Goal: Communication & Community: Ask a question

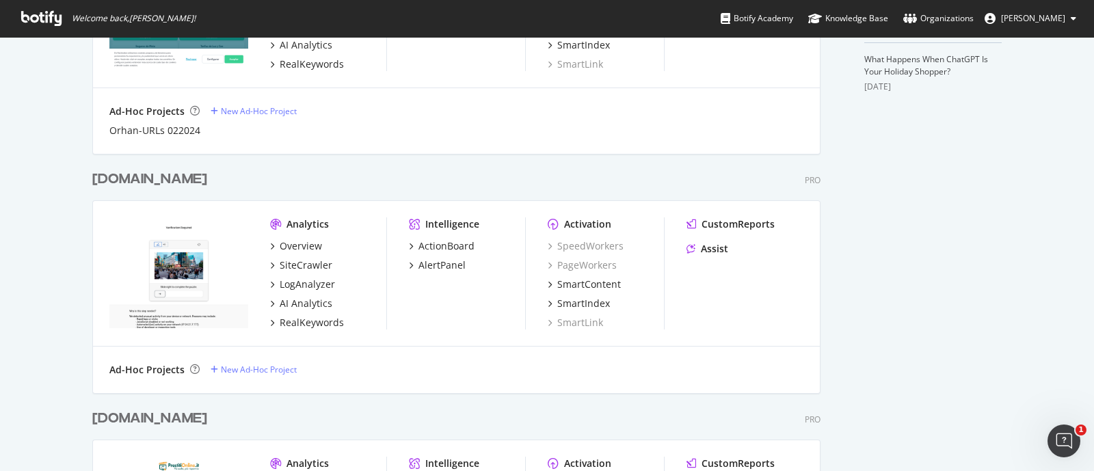
scroll to position [769, 0]
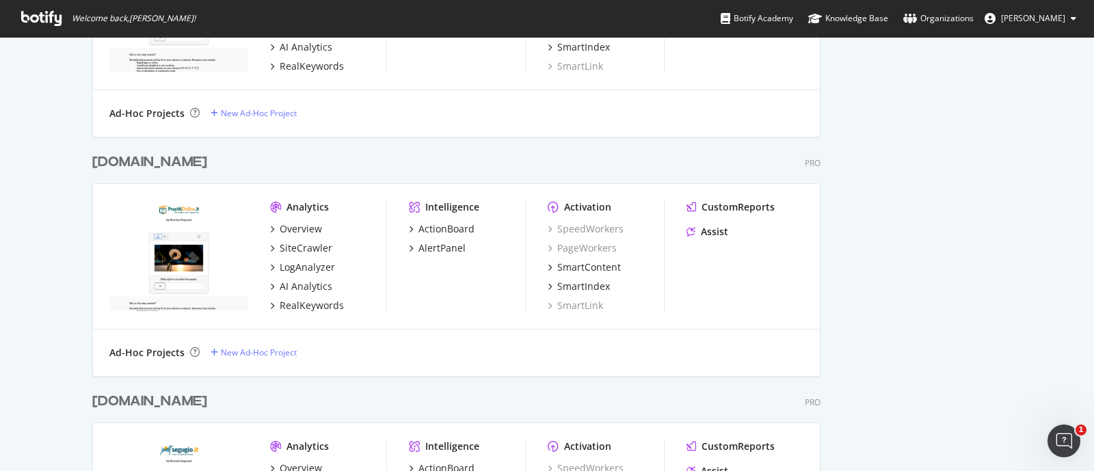
click at [135, 163] on div "Prestitionline.it" at bounding box center [149, 162] width 115 height 20
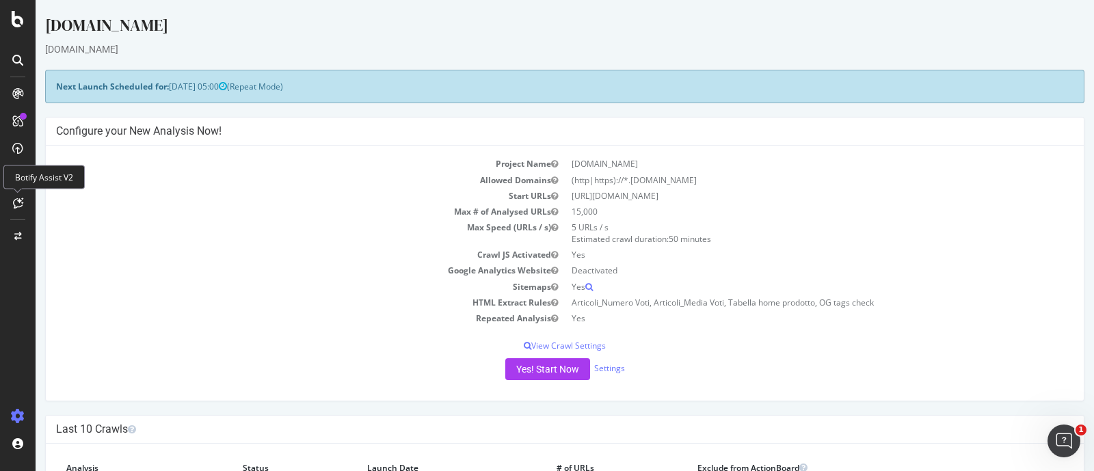
click at [21, 207] on icon at bounding box center [18, 203] width 10 height 11
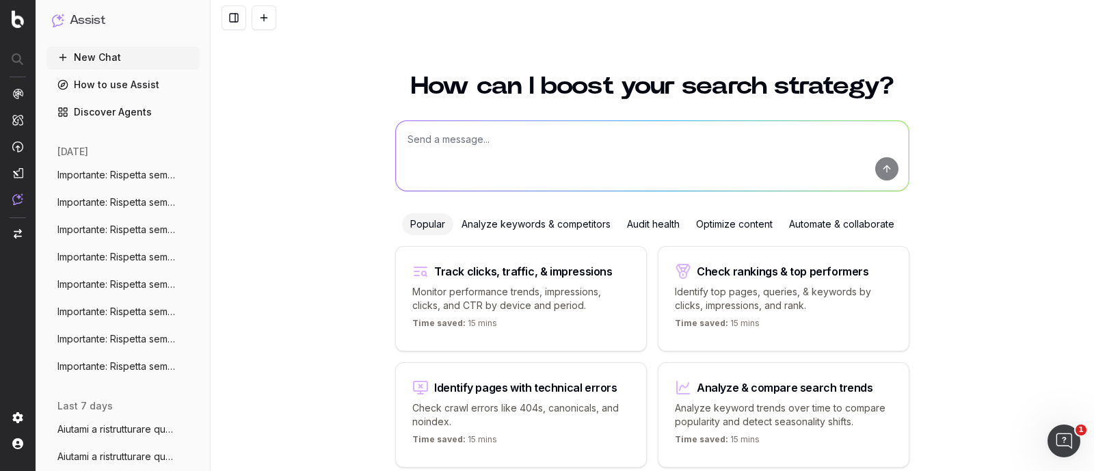
scroll to position [58, 0]
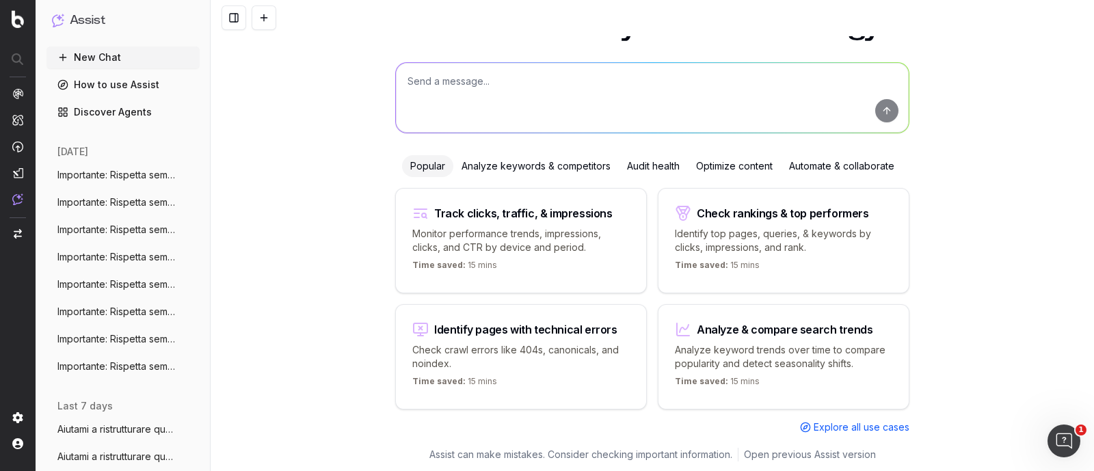
click at [120, 172] on span "Importante: Rispetta sempre tutte le seg" at bounding box center [117, 175] width 120 height 14
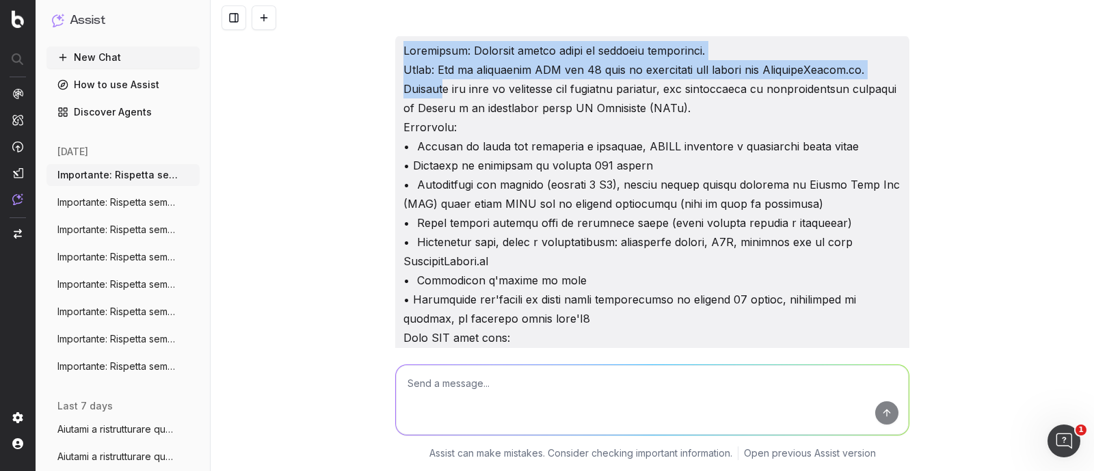
drag, startPoint x: 396, startPoint y: 46, endPoint x: 440, endPoint y: 98, distance: 67.4
click at [440, 98] on p "https://www.prestitionline.it/guide-prestiti/glossario-prestiti/finanziamento-a…" at bounding box center [652, 395] width 498 height 708
click at [17, 25] on img at bounding box center [18, 19] width 12 height 18
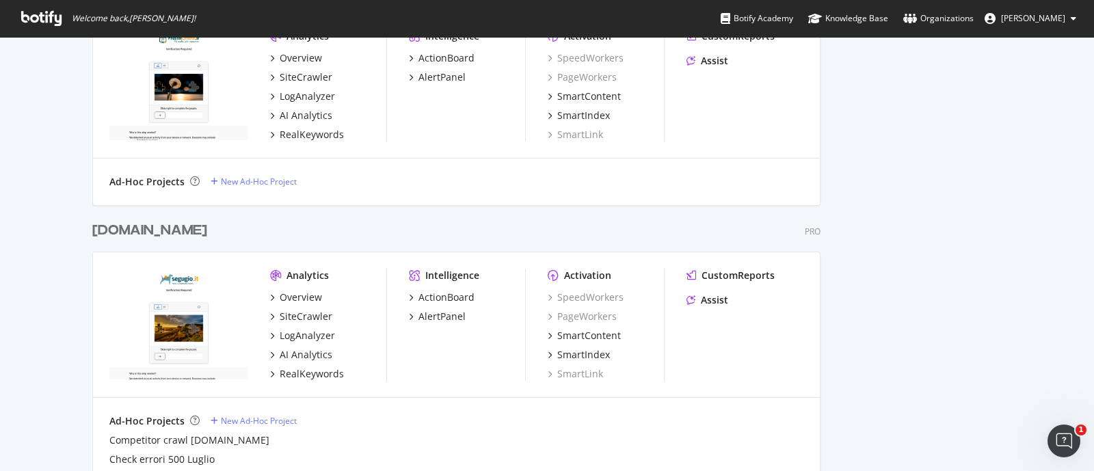
scroll to position [1110, 0]
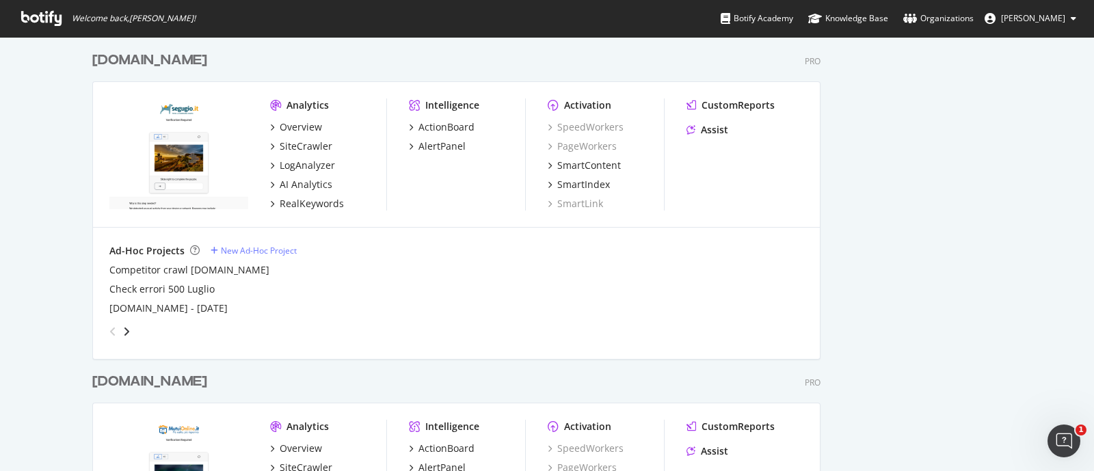
click at [132, 63] on div "Segugio.it" at bounding box center [149, 61] width 115 height 20
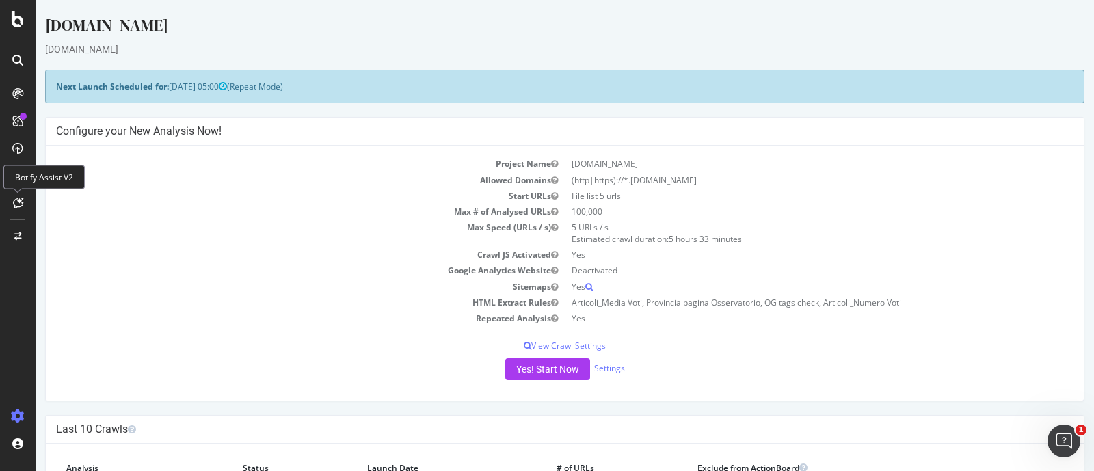
click at [14, 205] on icon at bounding box center [18, 203] width 10 height 11
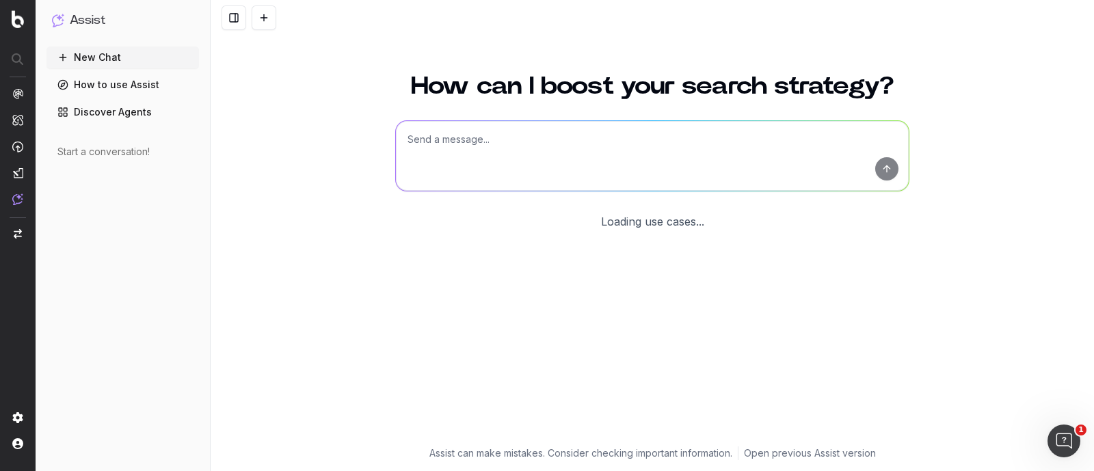
scroll to position [58, 0]
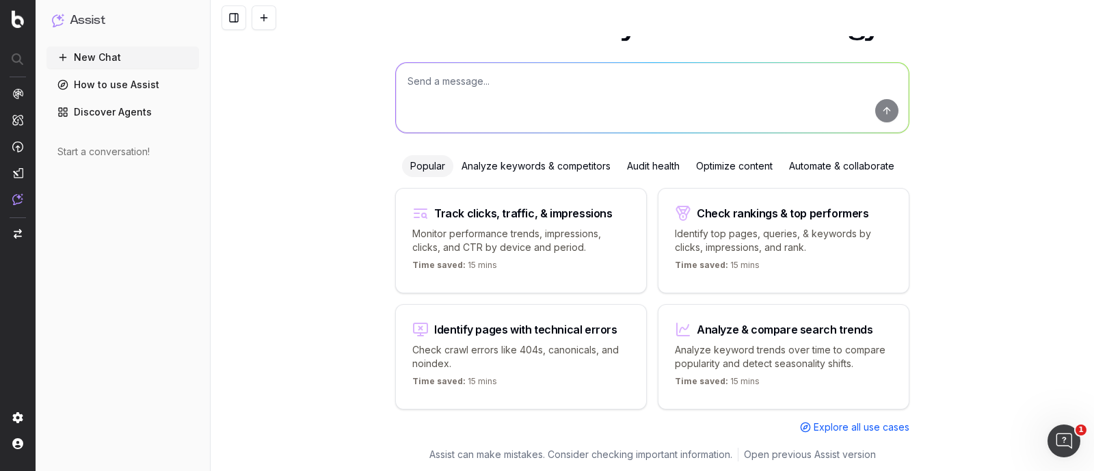
click at [454, 85] on textarea at bounding box center [652, 98] width 513 height 70
paste textarea "Loremip d sitame co adipisci Elitsed Doeiusmod/Tempo/Inci ut labo etd ma aliq E…"
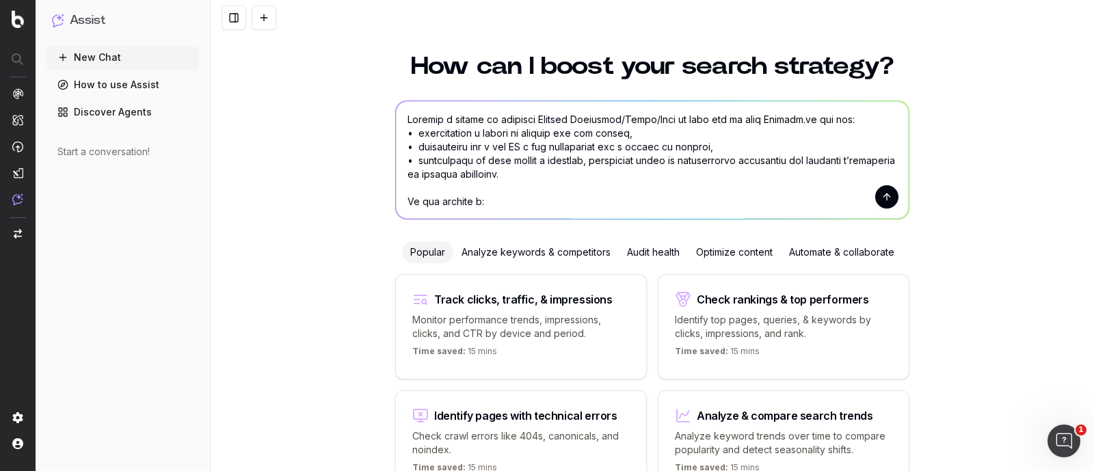
scroll to position [0, 0]
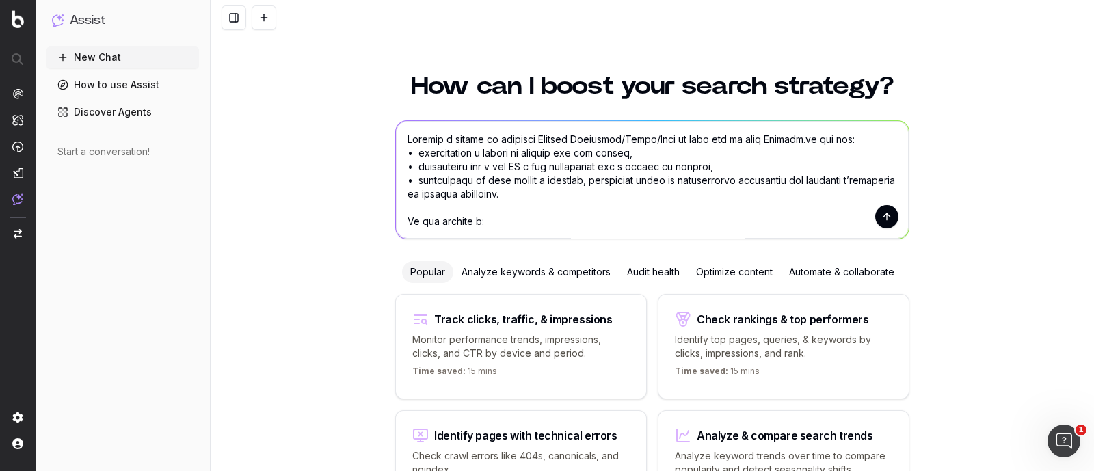
drag, startPoint x: 529, startPoint y: 136, endPoint x: 678, endPoint y: 135, distance: 149.0
click at [678, 135] on textarea at bounding box center [652, 180] width 513 height 118
drag, startPoint x: 608, startPoint y: 137, endPoint x: 653, endPoint y: 131, distance: 45.5
click at [653, 131] on textarea at bounding box center [652, 180] width 513 height 118
drag, startPoint x: 608, startPoint y: 136, endPoint x: 812, endPoint y: 122, distance: 204.9
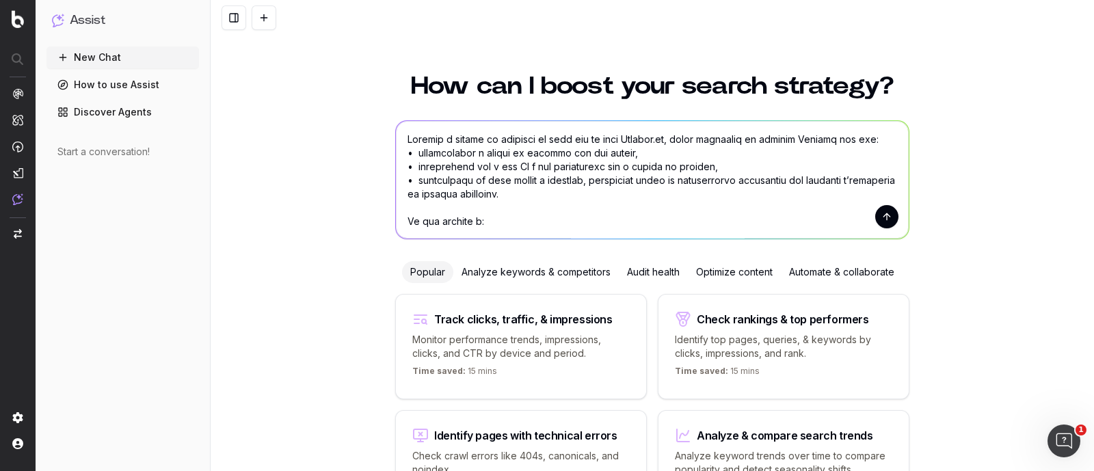
click at [812, 122] on textarea at bounding box center [652, 180] width 513 height 118
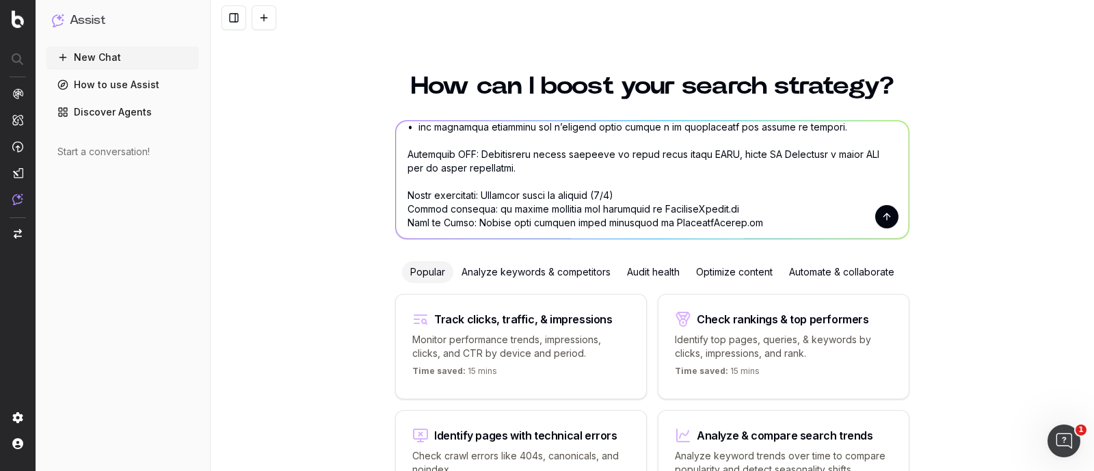
scroll to position [341, 0]
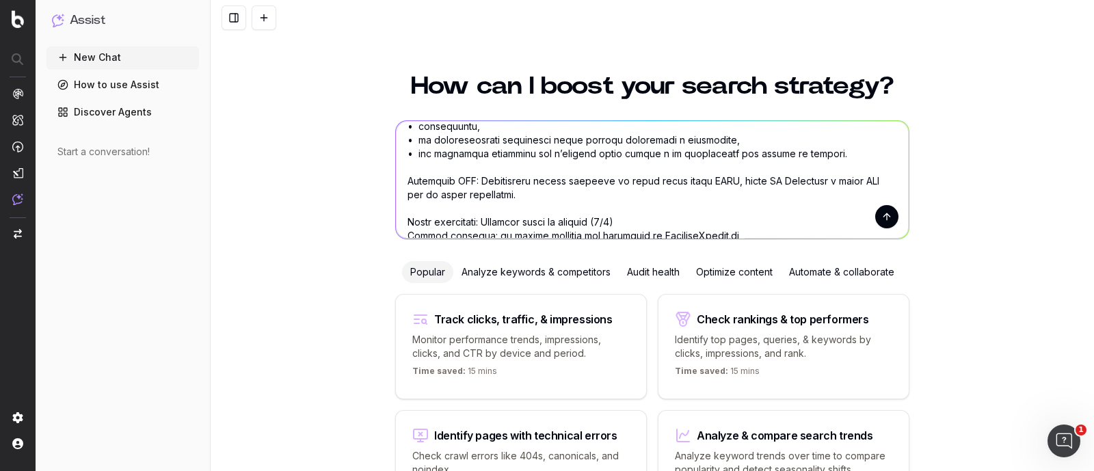
drag, startPoint x: 476, startPoint y: 204, endPoint x: 647, endPoint y: 206, distance: 170.9
click at [647, 206] on textarea at bounding box center [652, 180] width 513 height 118
click at [636, 199] on textarea at bounding box center [652, 180] width 513 height 118
click at [616, 208] on textarea at bounding box center [652, 180] width 513 height 118
drag, startPoint x: 635, startPoint y: 220, endPoint x: 714, endPoint y: 221, distance: 78.6
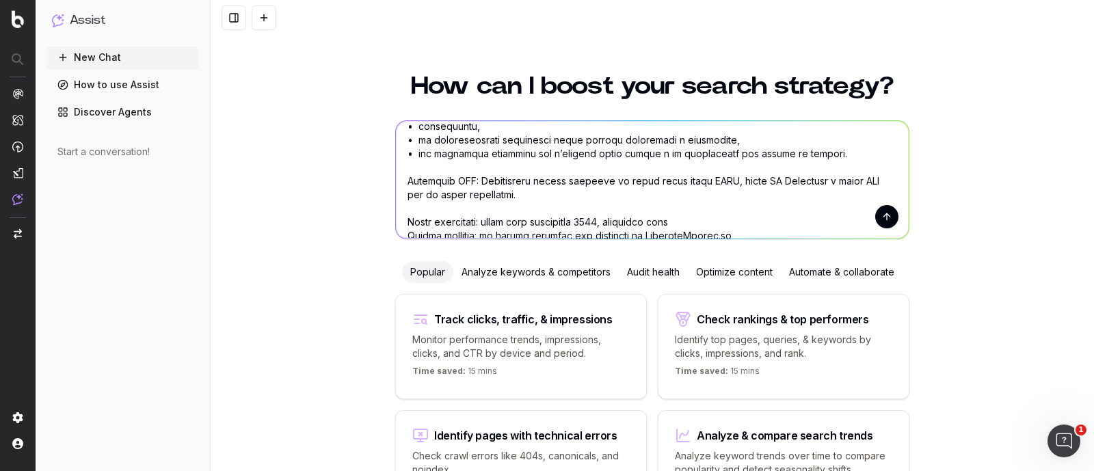
click at [714, 221] on textarea at bounding box center [652, 180] width 513 height 118
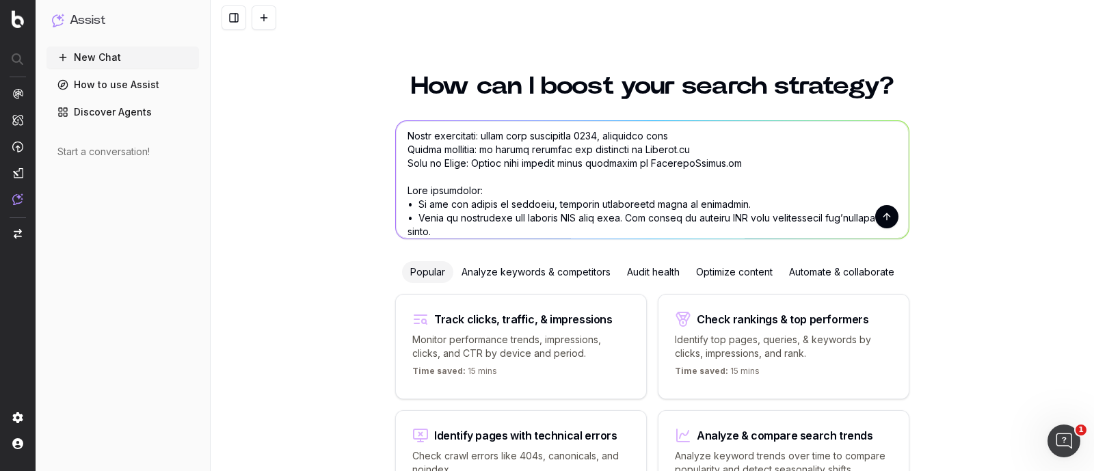
drag, startPoint x: 636, startPoint y: 135, endPoint x: 681, endPoint y: 141, distance: 45.6
click at [681, 141] on textarea at bounding box center [652, 180] width 513 height 118
drag, startPoint x: 636, startPoint y: 133, endPoint x: 748, endPoint y: 133, distance: 112.8
click at [748, 133] on textarea at bounding box center [652, 180] width 513 height 118
drag, startPoint x: 644, startPoint y: 150, endPoint x: 720, endPoint y: 151, distance: 75.2
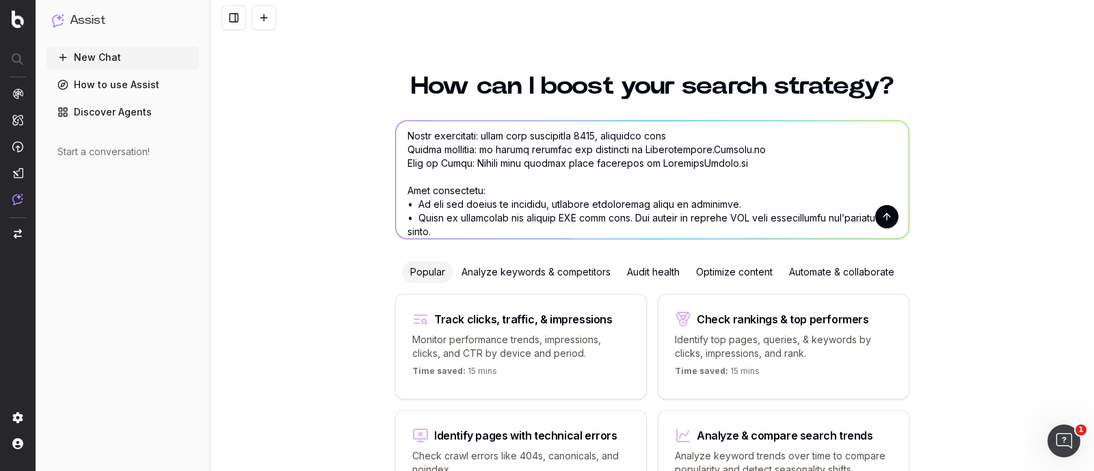
click at [720, 151] on textarea at bounding box center [652, 180] width 513 height 118
paste textarea "Assicurazioni.Segugio"
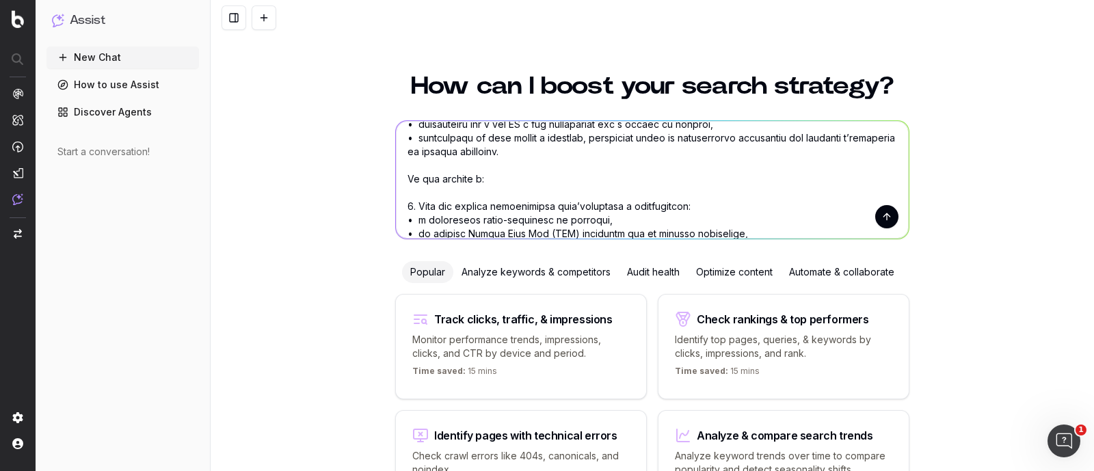
scroll to position [0, 0]
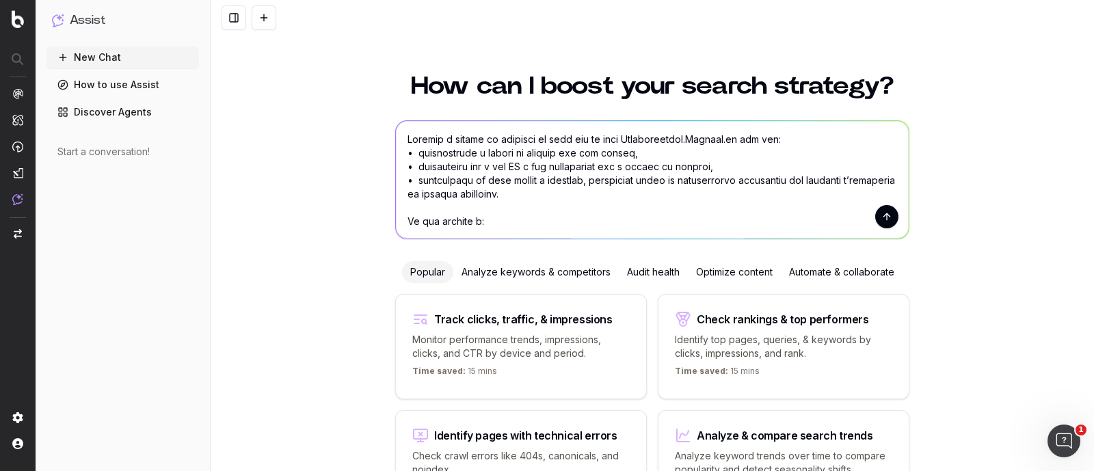
click at [723, 139] on textarea at bounding box center [652, 180] width 513 height 118
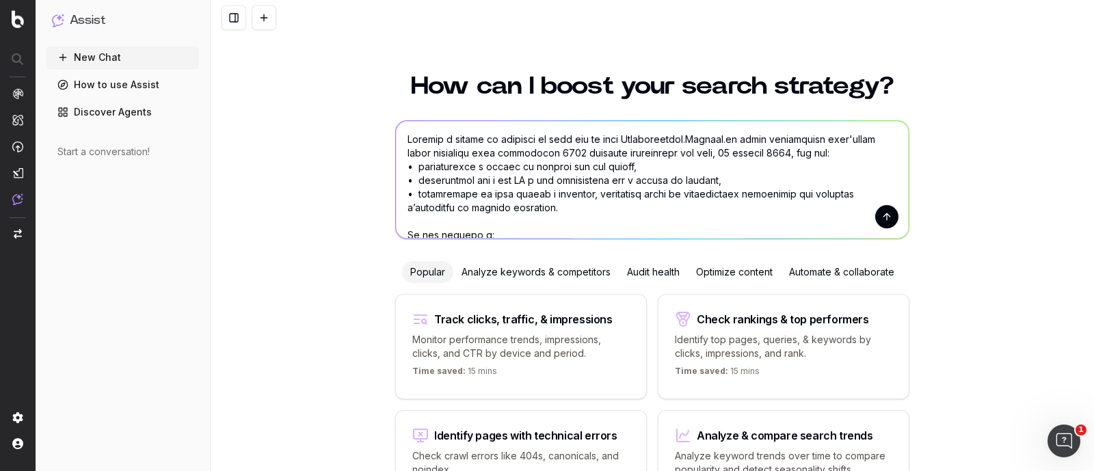
click at [578, 149] on textarea at bounding box center [652, 180] width 513 height 118
type textarea "Aiutami a creare un articolo da zero per il sito Assicurazione.Segugio.it sullo…"
click at [886, 213] on button "submit" at bounding box center [886, 216] width 23 height 23
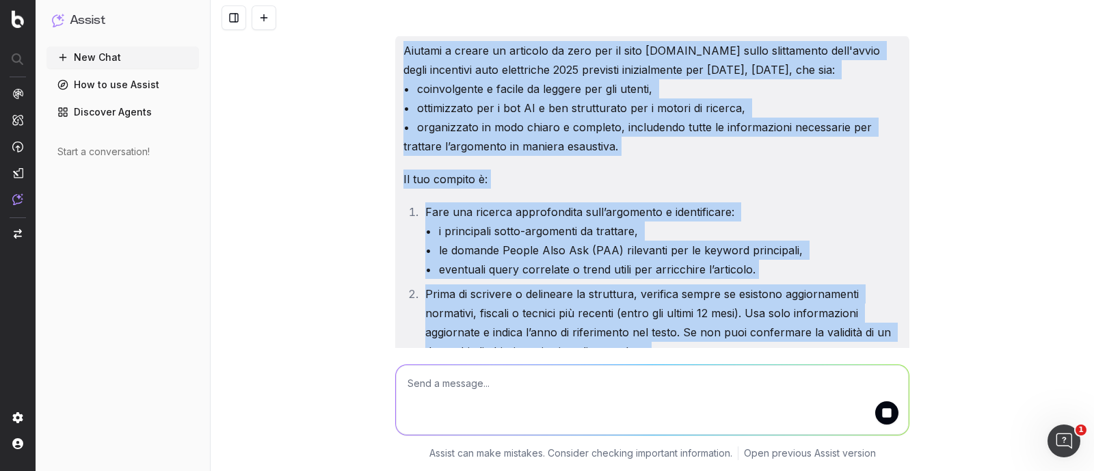
drag, startPoint x: 760, startPoint y: 296, endPoint x: 340, endPoint y: -8, distance: 517.9
click at [340, 0] on html "Assist New Chat How to use Assist Discover Agents Start a conversation! version…" at bounding box center [547, 235] width 1094 height 471
copy div "Aiutami a creare un articolo da zero per il sito Assicurazione.Segugio.it sullo…"
click at [256, 18] on button at bounding box center [264, 17] width 25 height 25
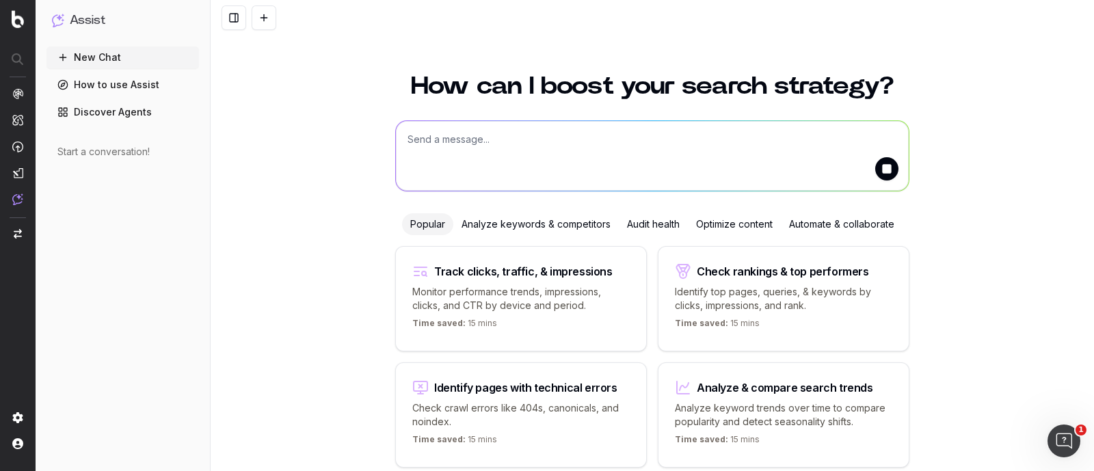
click at [474, 133] on textarea at bounding box center [652, 156] width 513 height 70
paste textarea "Aiutami a creare un articolo da zero per il sito Assicurazione.Segugio.it sullo…"
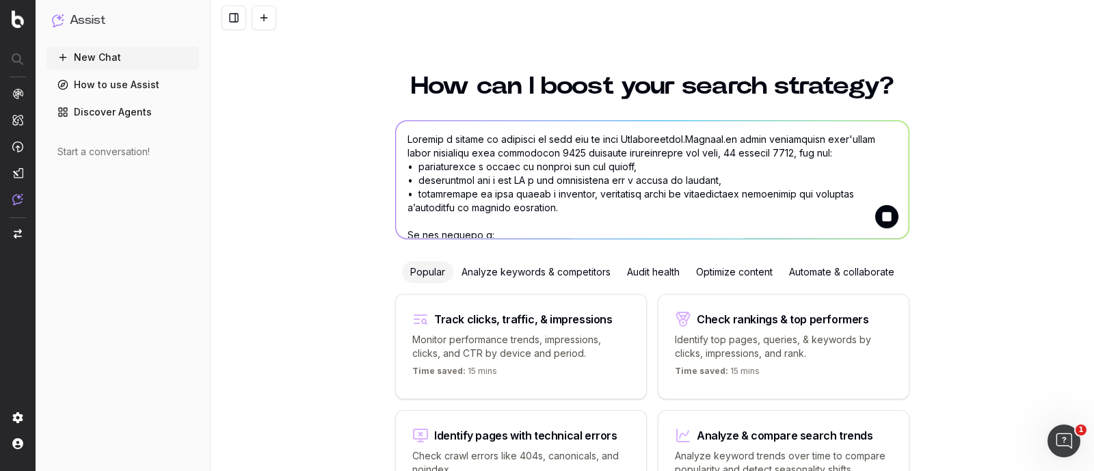
drag, startPoint x: 723, startPoint y: 137, endPoint x: 739, endPoint y: 156, distance: 24.2
click at [739, 156] on textarea at bounding box center [652, 180] width 513 height 118
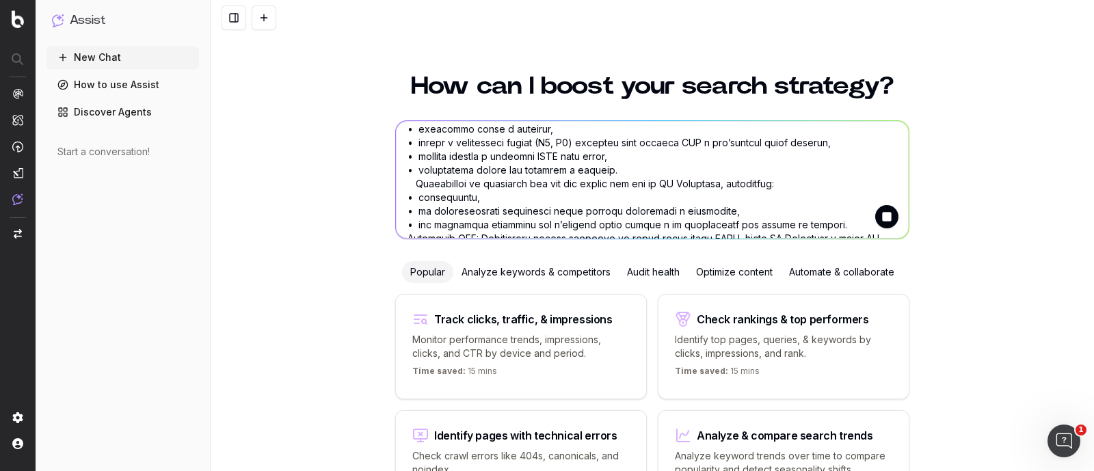
scroll to position [513, 0]
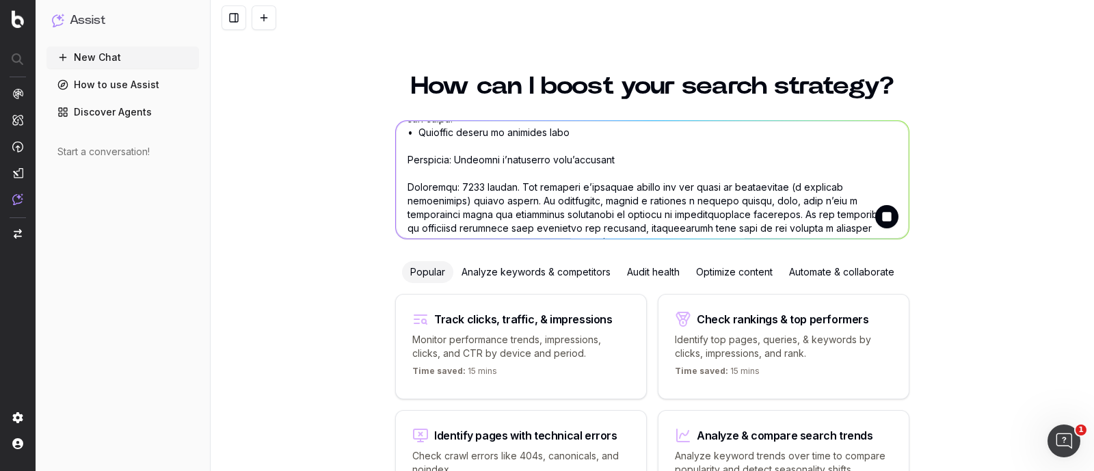
drag, startPoint x: 456, startPoint y: 145, endPoint x: 605, endPoint y: 141, distance: 149.0
click at [605, 141] on textarea at bounding box center [652, 180] width 513 height 118
paste textarea "sullo slittamento dell'avvio degli incentivi auto elettriche 2025 previsti iniz…"
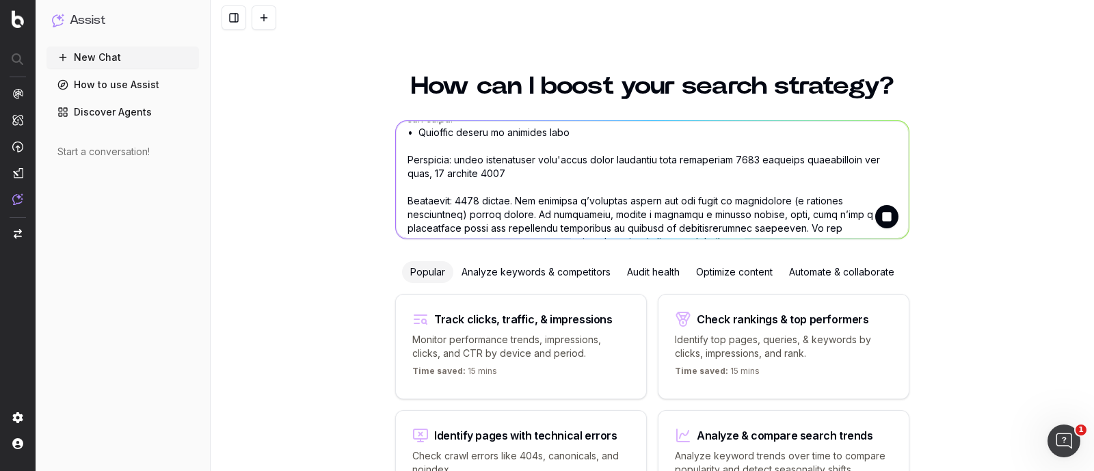
drag, startPoint x: 457, startPoint y: 141, endPoint x: 485, endPoint y: 145, distance: 28.9
click at [485, 145] on textarea at bounding box center [652, 180] width 513 height 118
type textarea "Loremip d sitame co adipisci el sedd eiu te inci Utlaboreetdol.Magnaal.en, adm …"
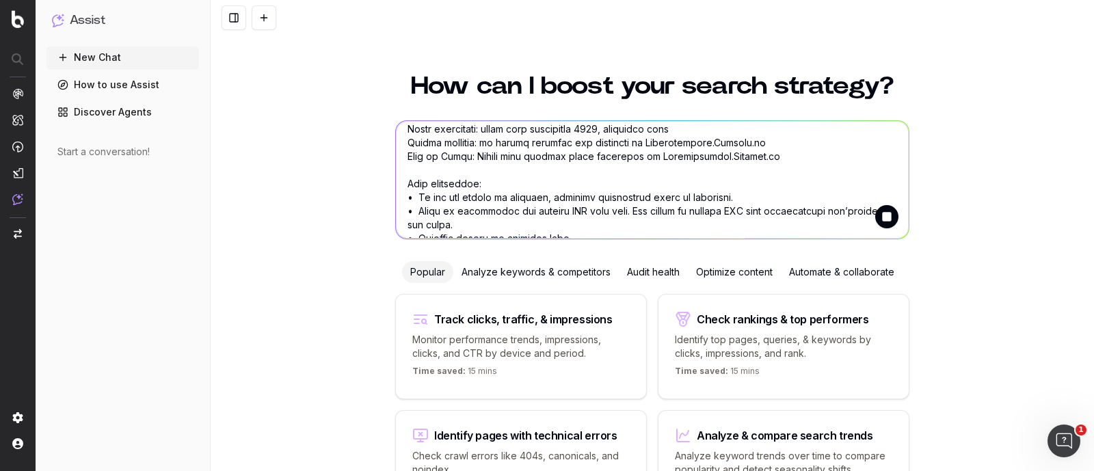
scroll to position [0, 0]
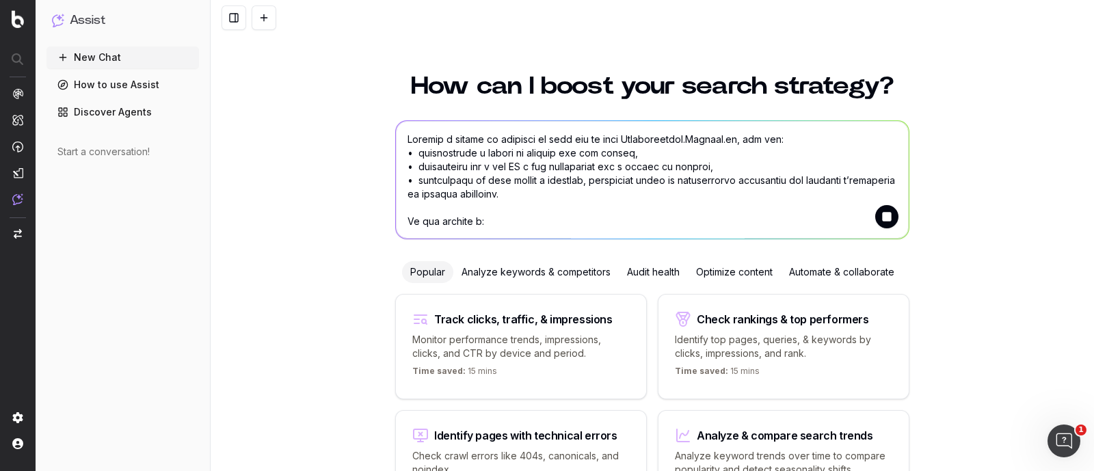
drag, startPoint x: 632, startPoint y: 226, endPoint x: 366, endPoint y: 85, distance: 300.5
click at [366, 85] on div "How can I boost your search strategy? Popular Analyze keywords & competitors Au…" at bounding box center [651, 292] width 883 height 471
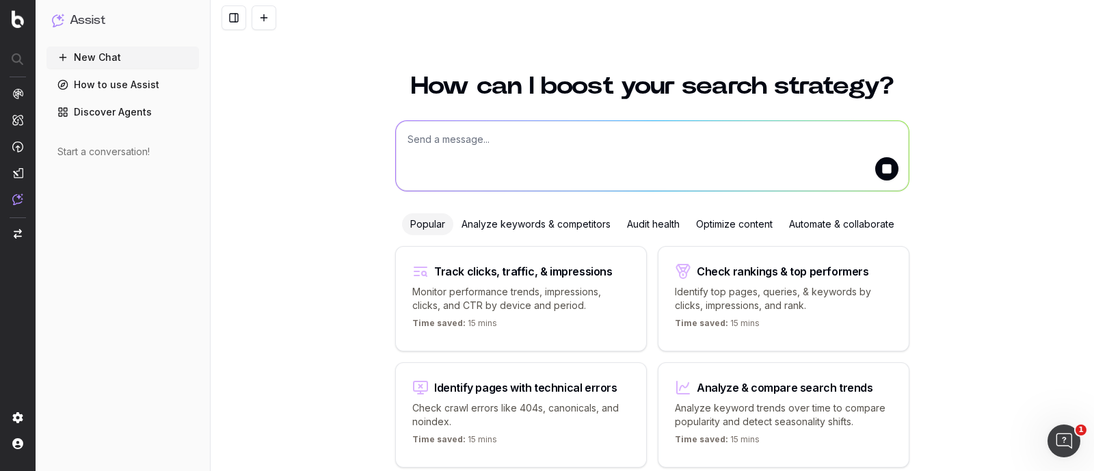
drag, startPoint x: 318, startPoint y: 165, endPoint x: 157, endPoint y: 136, distance: 163.8
click at [318, 165] on div "How can I boost your search strategy? Popular Analyze keywords & competitors Au…" at bounding box center [651, 292] width 883 height 471
click at [15, 203] on img at bounding box center [17, 199] width 11 height 12
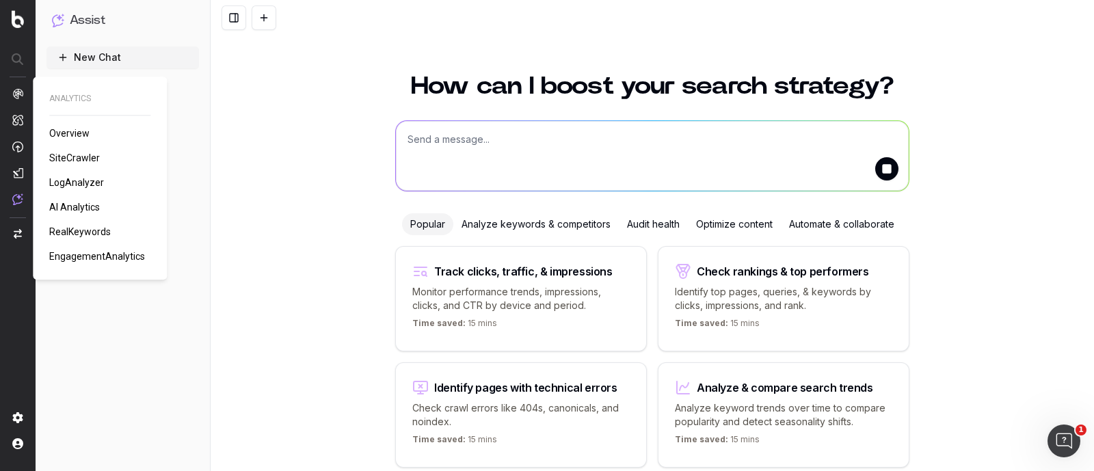
click at [16, 92] on img at bounding box center [17, 93] width 11 height 11
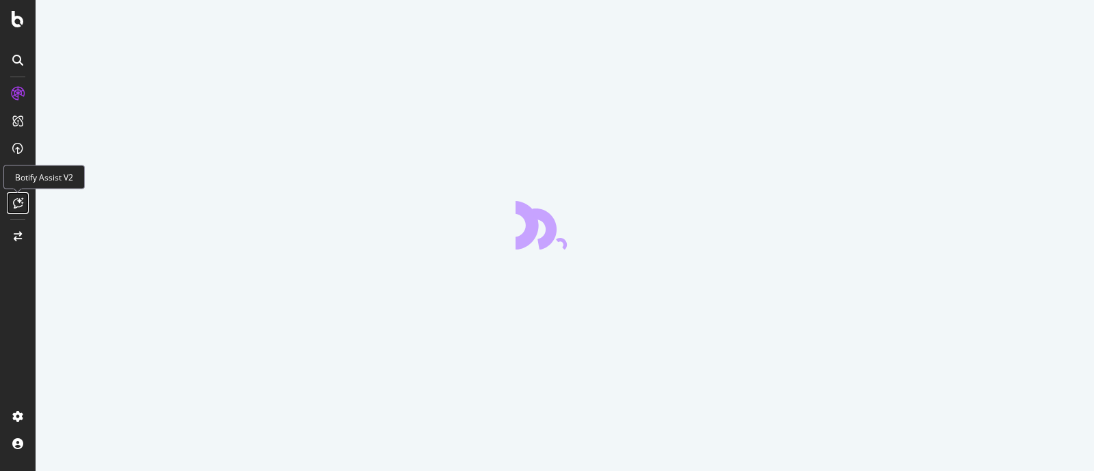
click at [19, 198] on icon at bounding box center [18, 203] width 10 height 11
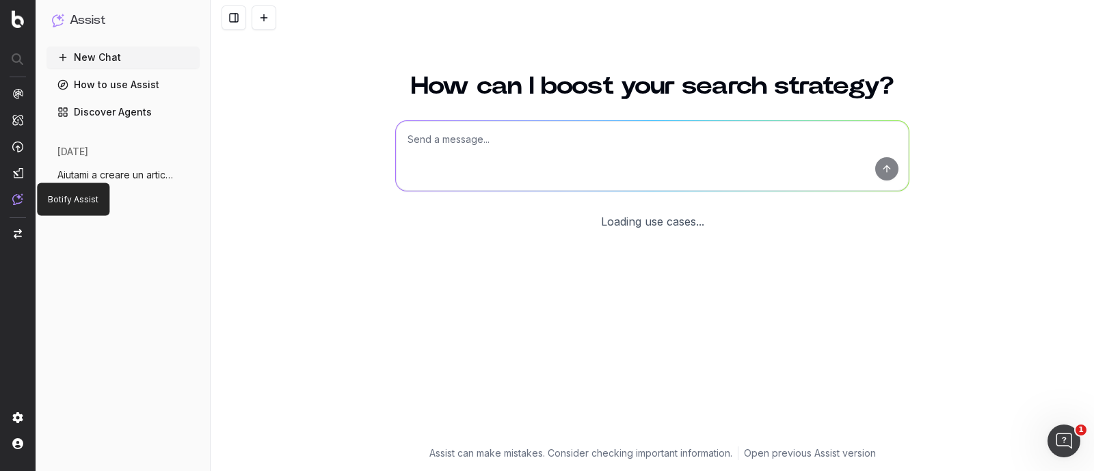
scroll to position [58, 0]
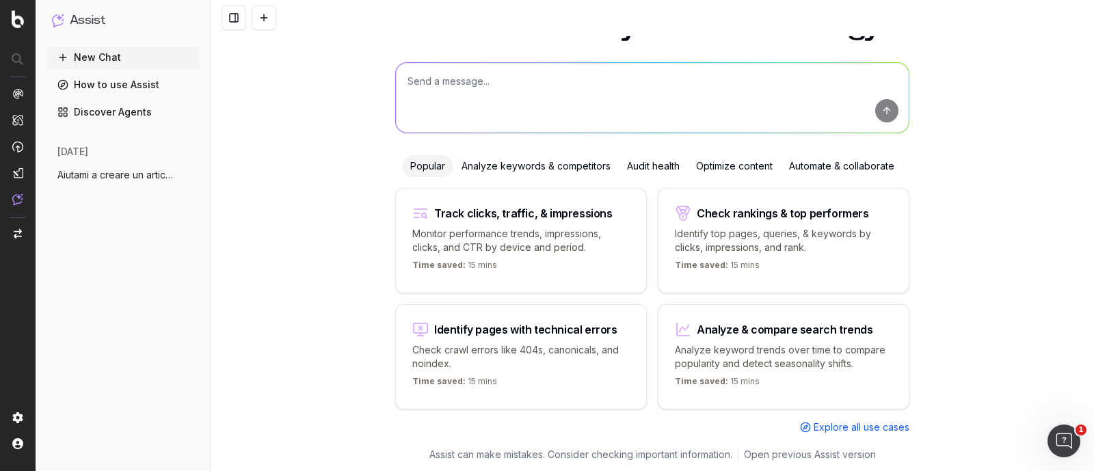
click at [460, 74] on textarea at bounding box center [652, 98] width 513 height 70
paste textarea "Loremip d sitame co adipisci el sedd eiu te inci Utlaboreetdol.Magnaal.en, adm …"
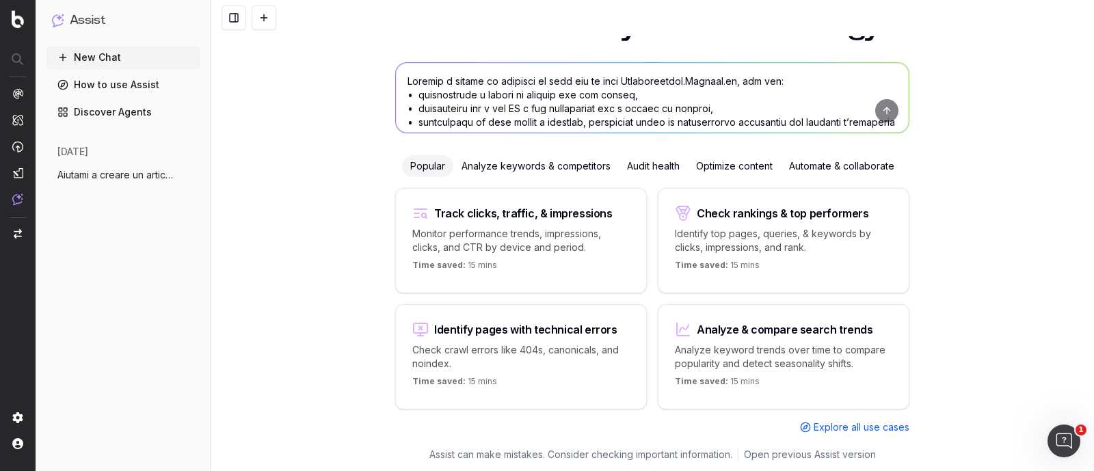
scroll to position [521, 0]
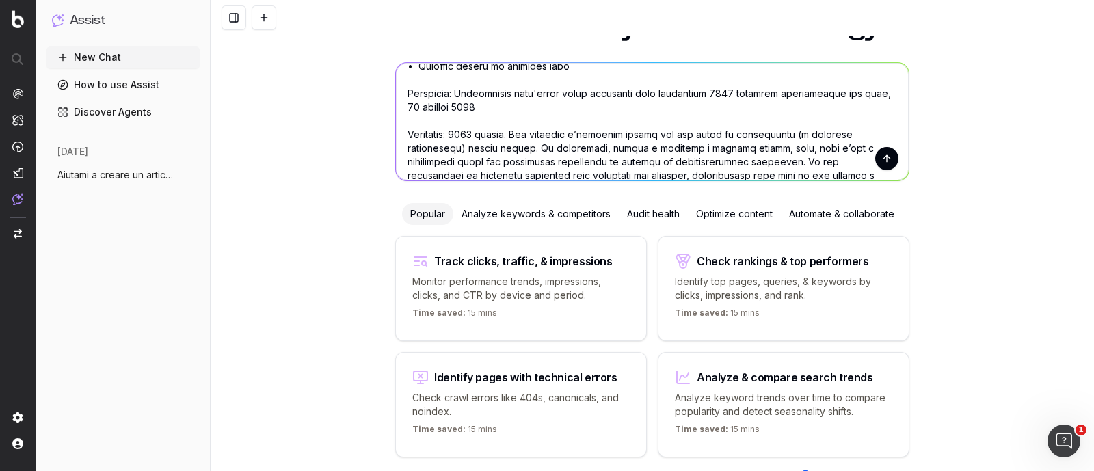
type textarea "Loremip d sitame co adipisci el sedd eiu te inci Utlaboreetdol.Magnaal.en, adm …"
click at [875, 156] on button "submit" at bounding box center [886, 158] width 23 height 23
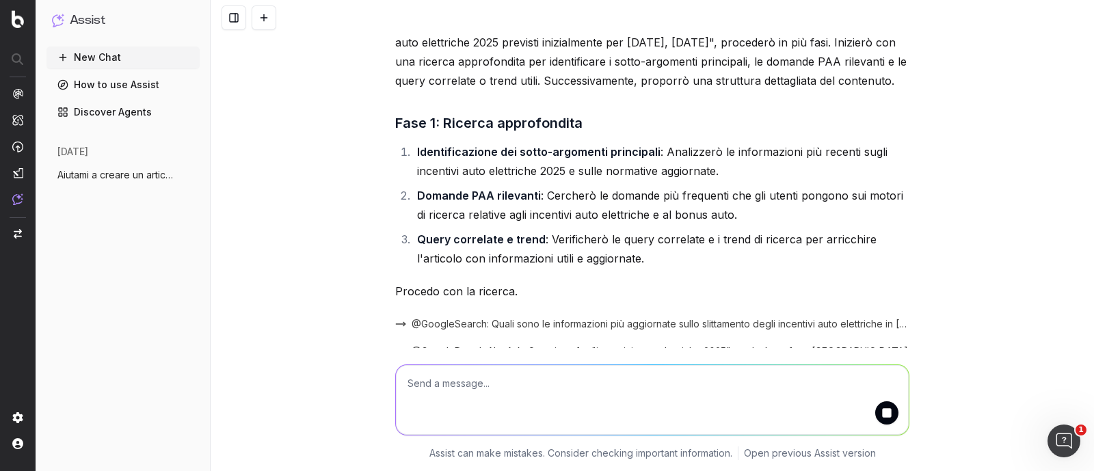
scroll to position [955, 0]
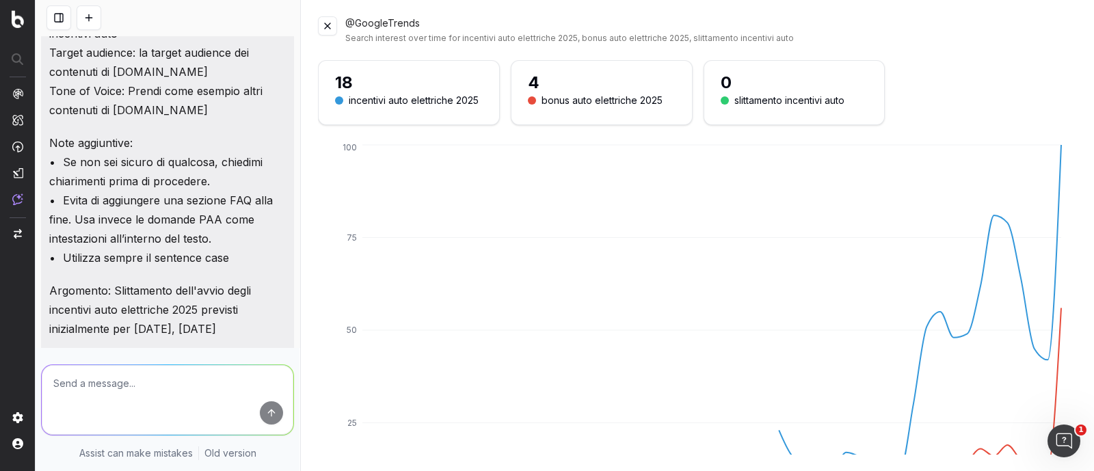
scroll to position [1041, 0]
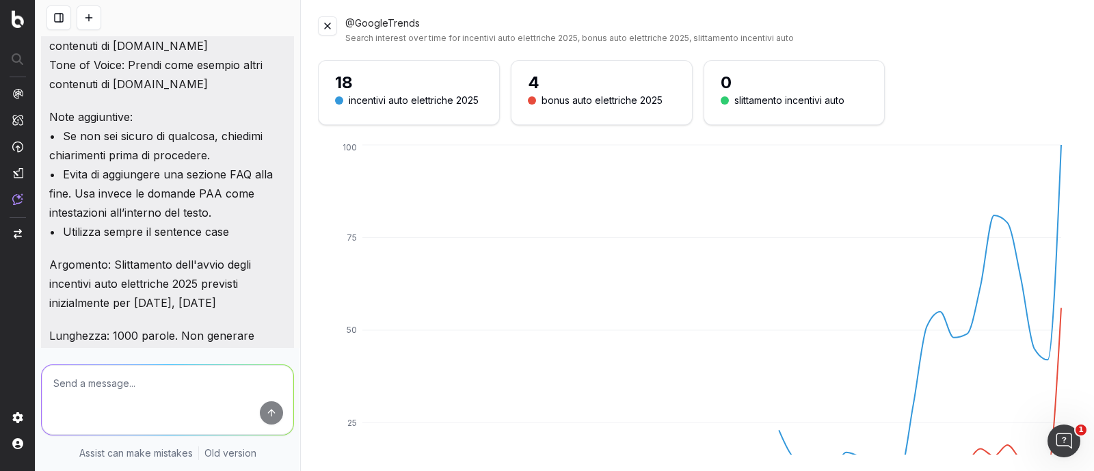
click at [328, 27] on button at bounding box center [327, 25] width 19 height 19
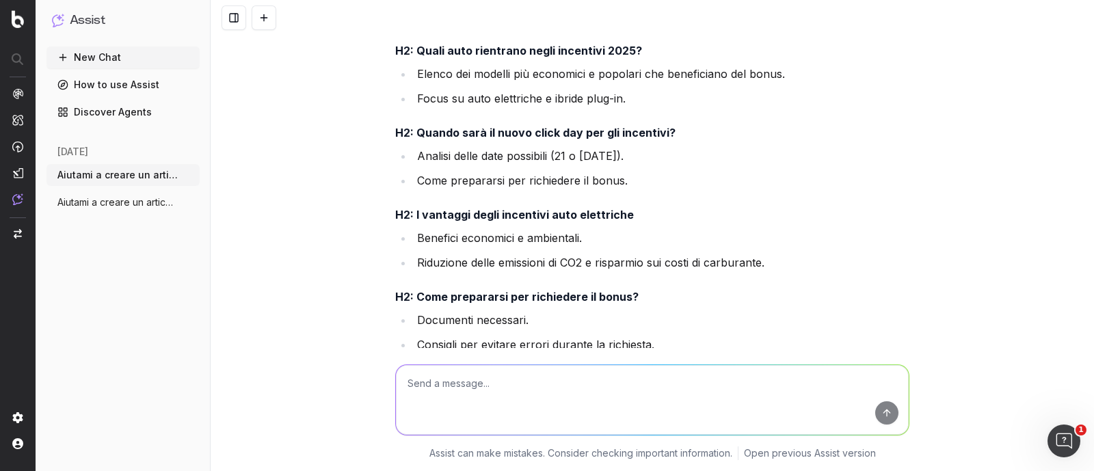
scroll to position [2091, 0]
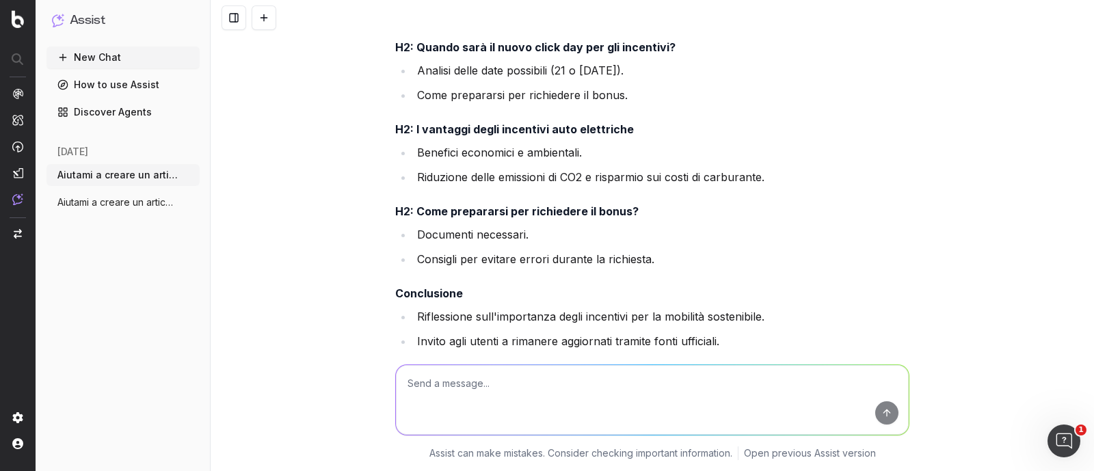
click at [441, 377] on textarea at bounding box center [652, 400] width 513 height 70
type textarea "l"
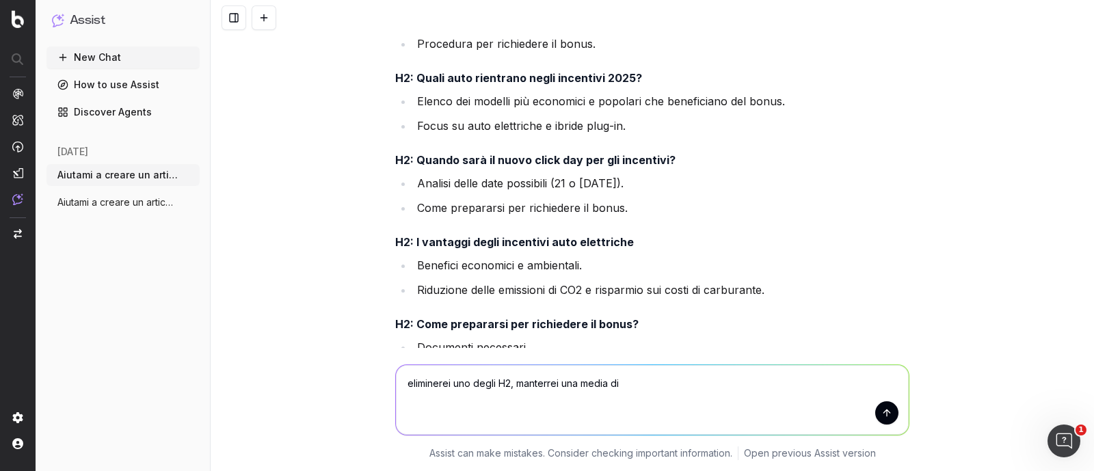
scroll to position [2006, 0]
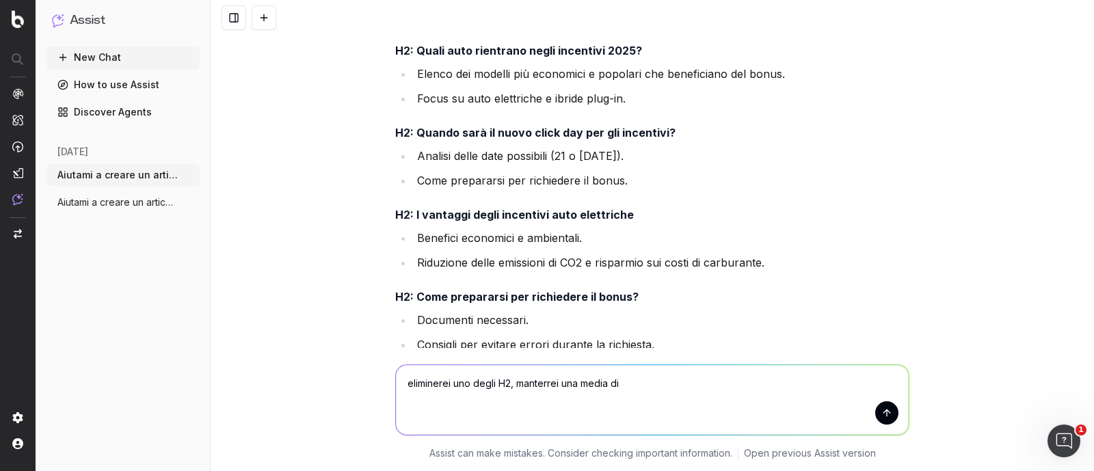
click at [628, 386] on textarea "eliminerei uno degli H2, manterrei una media di" at bounding box center [652, 400] width 513 height 70
type textarea "eliminerei uno degli H2, manterrei una media di 3/4 H2 ad articolo"
click at [429, 380] on textarea at bounding box center [652, 400] width 513 height 70
type textarea "no mantieni la prima struttura proposta"
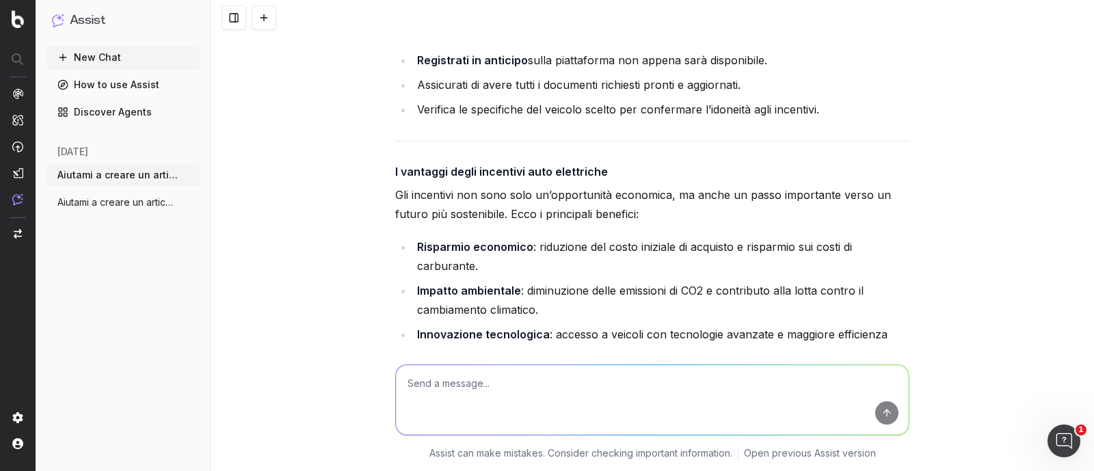
scroll to position [4772, 0]
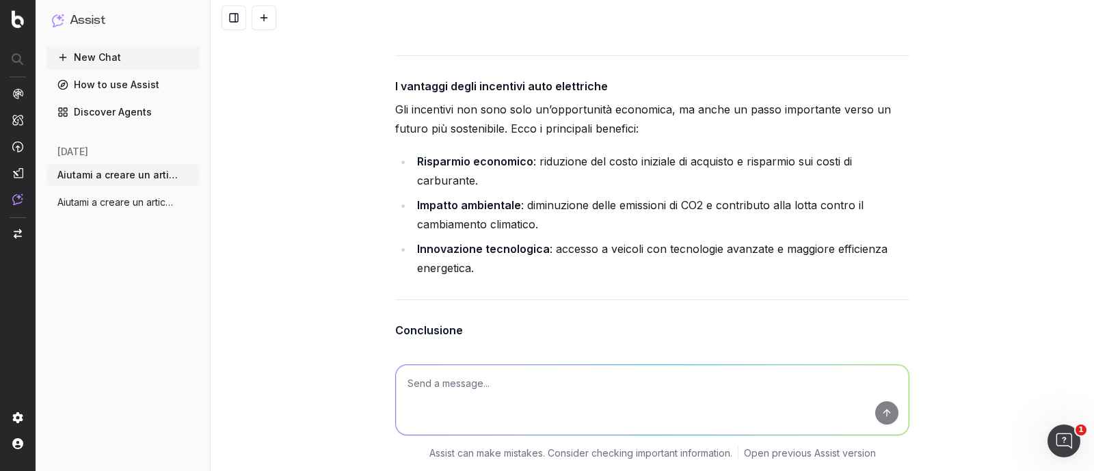
click at [461, 372] on textarea at bounding box center [652, 400] width 513 height 70
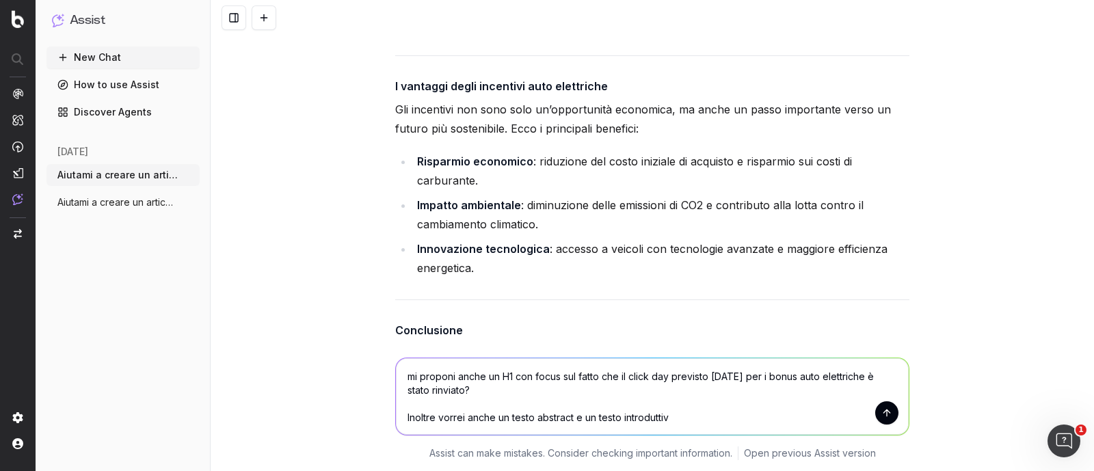
type textarea "mi proponi anche un H1 con focus sul fatto che il click day previsto [DATE] per…"
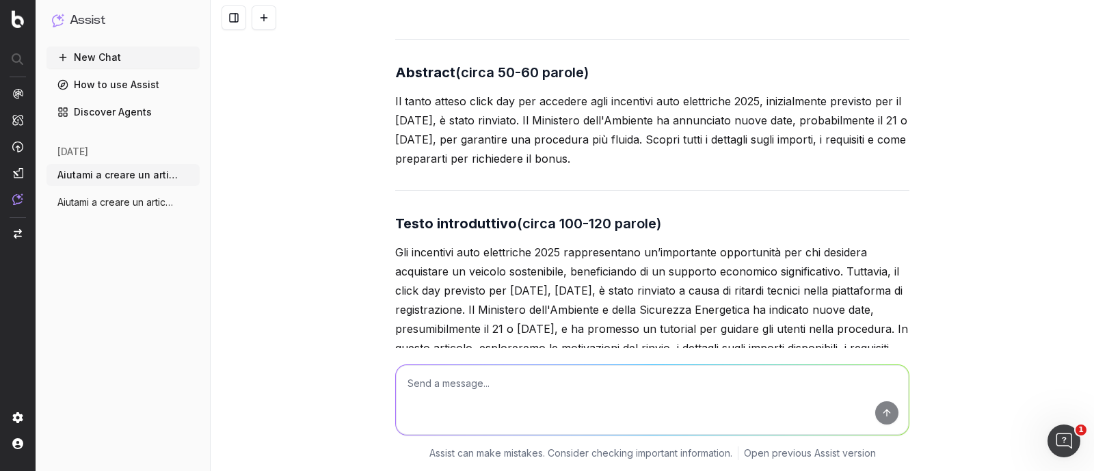
scroll to position [5494, 0]
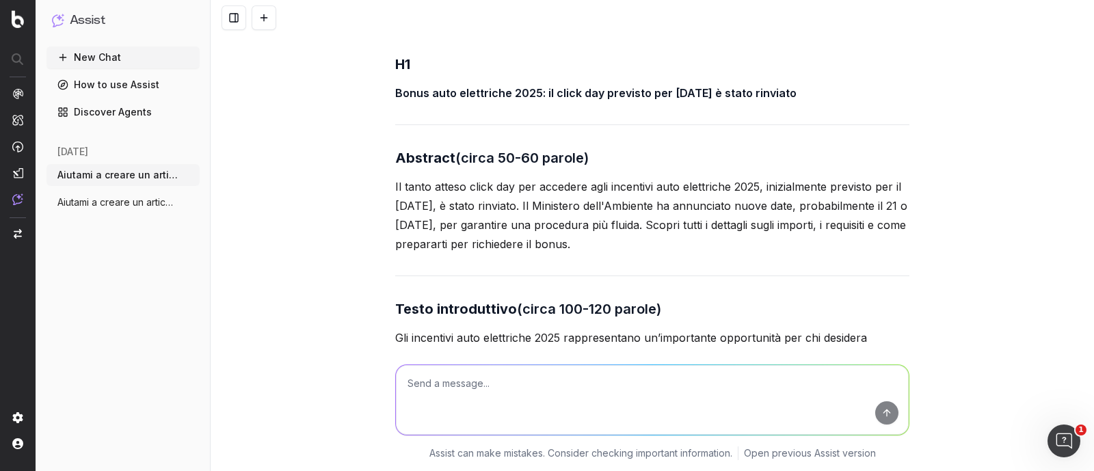
drag, startPoint x: 592, startPoint y: 239, endPoint x: 385, endPoint y: 180, distance: 214.8
copy p "Il tanto atteso click day per accedere agli incentivi auto elettriche 2025, ini…"
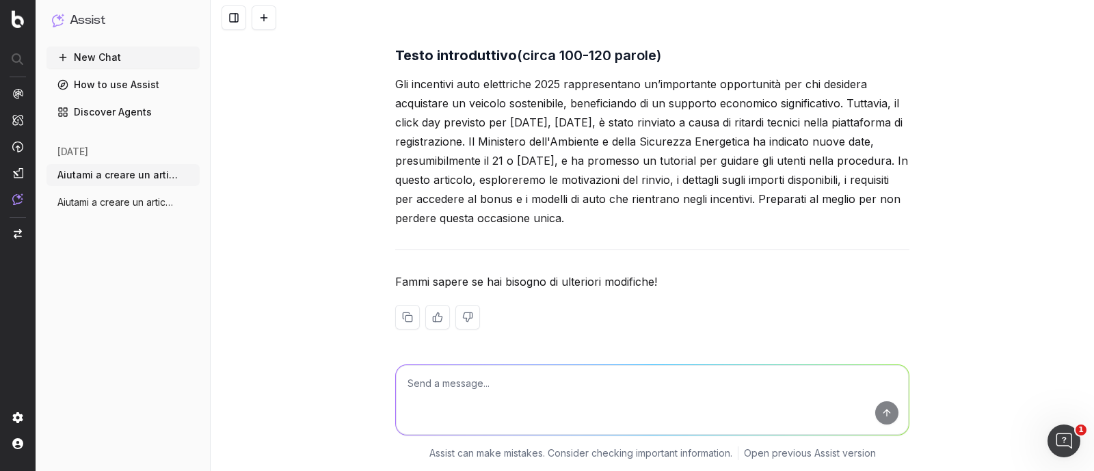
scroll to position [5576, 0]
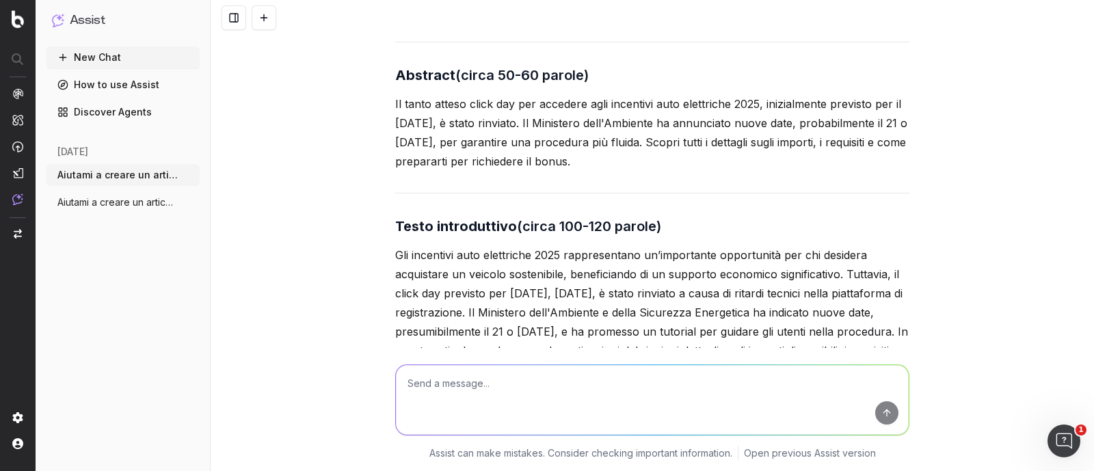
click at [537, 377] on textarea at bounding box center [652, 400] width 513 height 70
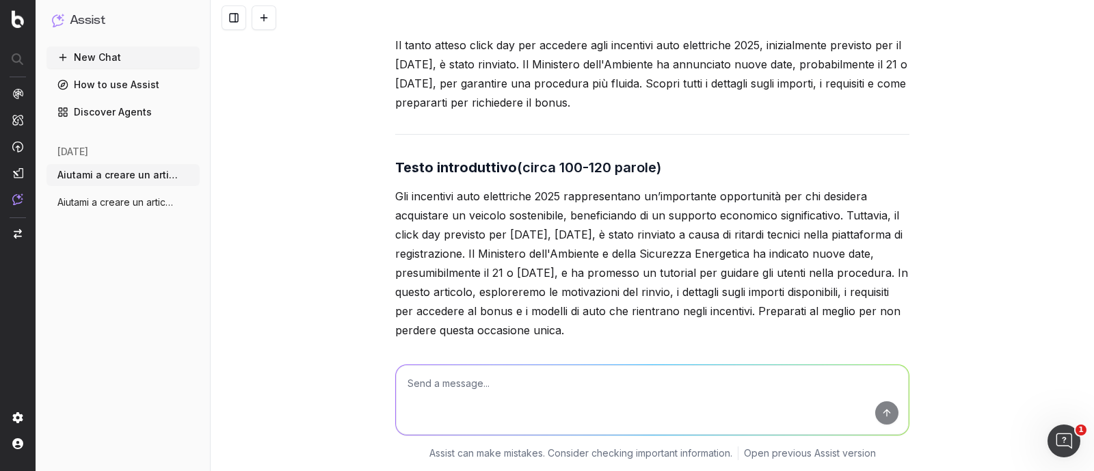
scroll to position [5662, 0]
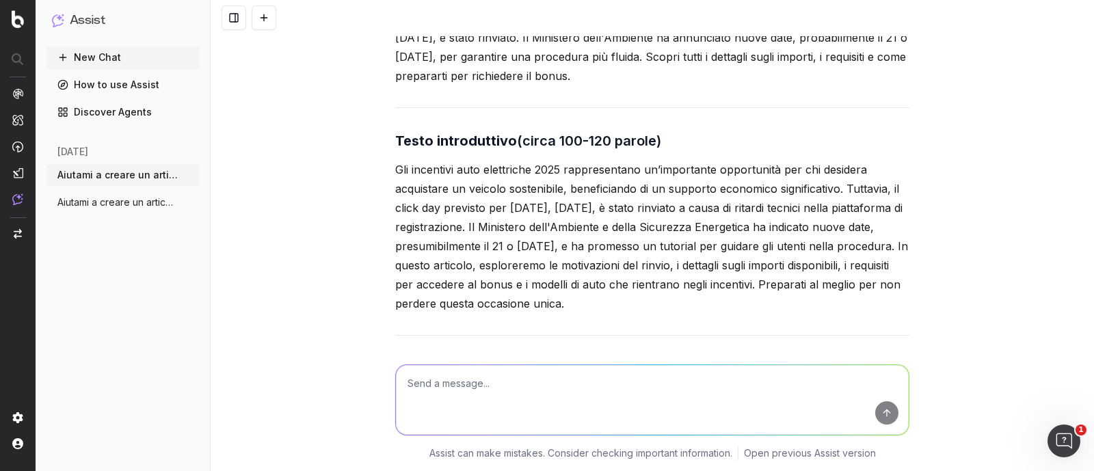
click at [501, 372] on textarea at bounding box center [652, 400] width 513 height 70
type textarea "i"
type textarea "il testo abstract deve essere di massimo 400 caratteri spazi inclusi, il testo …"
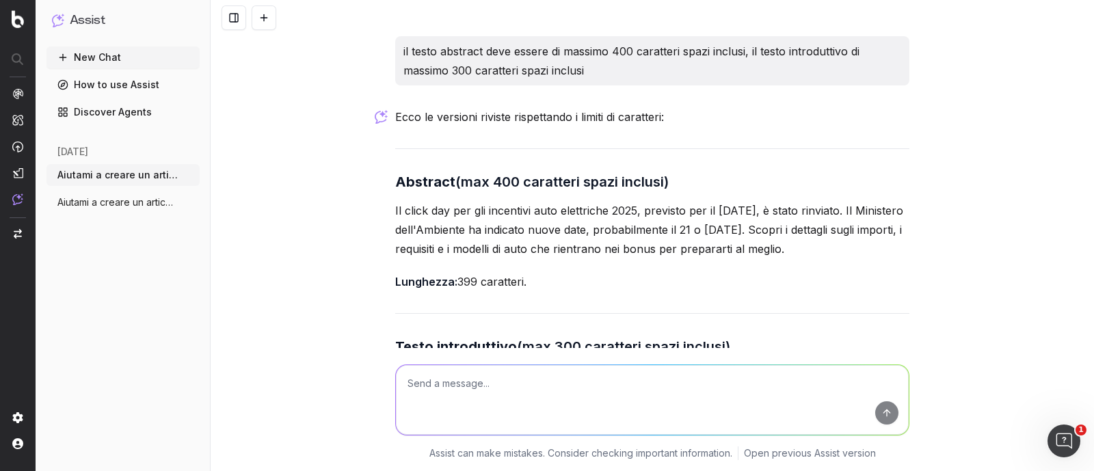
scroll to position [6089, 0]
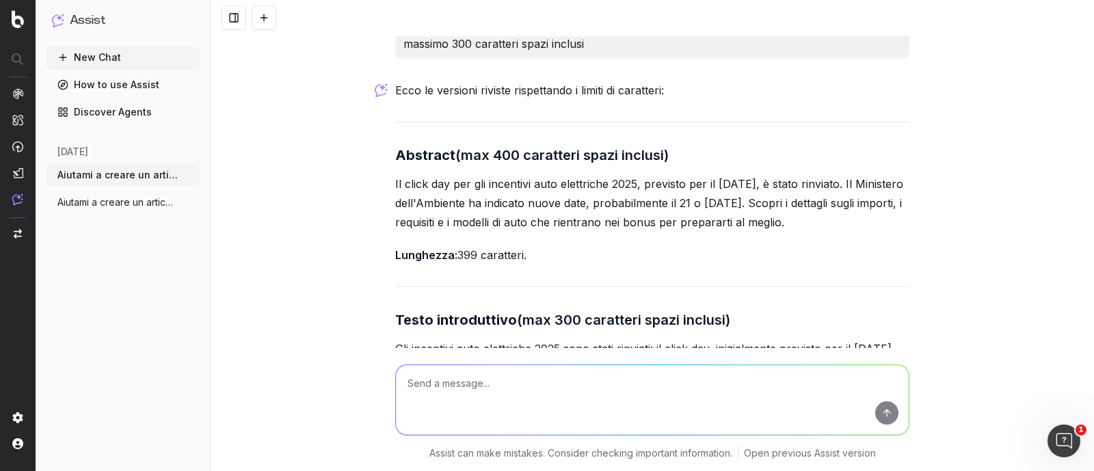
drag, startPoint x: 390, startPoint y: 178, endPoint x: 854, endPoint y: 216, distance: 466.3
click at [854, 216] on p "Il click day per gli incentivi auto elettriche 2025, previsto per il [DATE], è …" at bounding box center [652, 202] width 514 height 57
copy p "l click day per gli incentivi auto elettriche 2025, previsto per il [DATE], è s…"
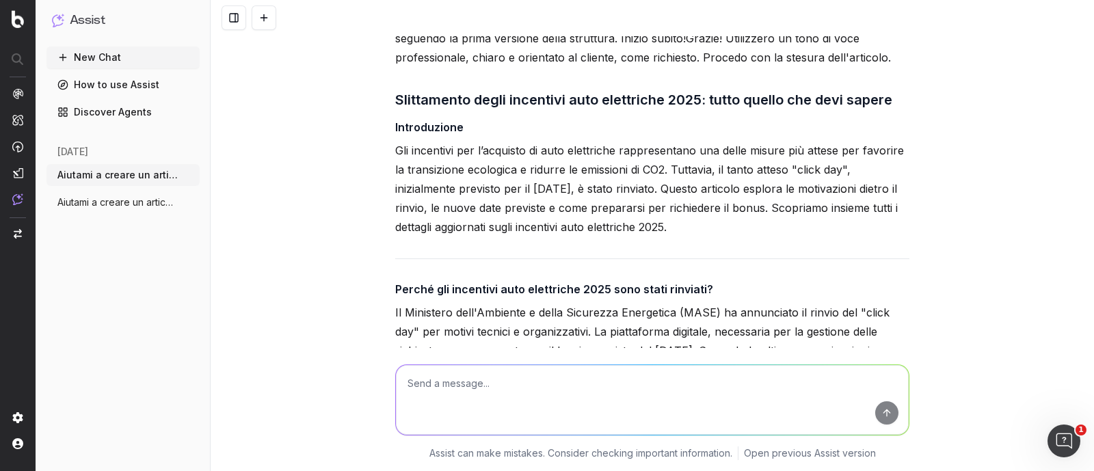
scroll to position [3503, 0]
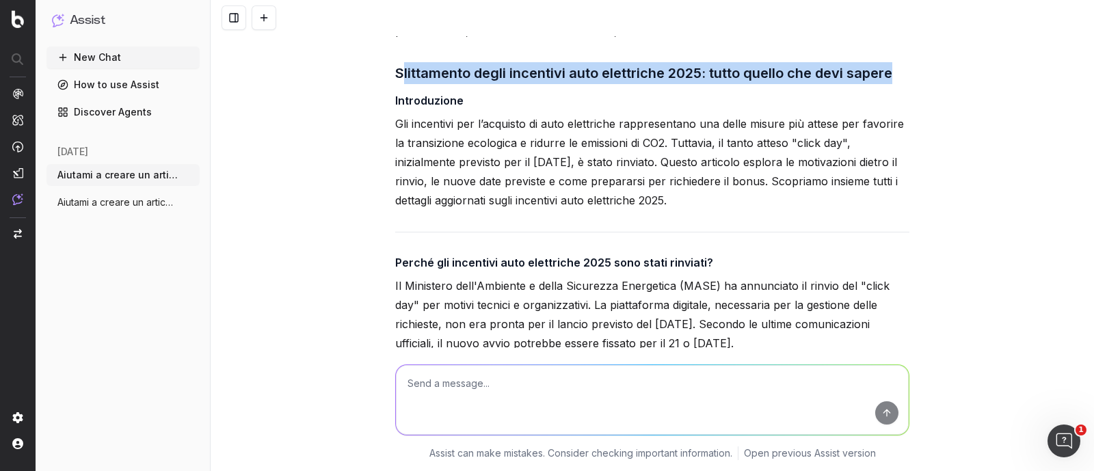
drag, startPoint x: 393, startPoint y: 67, endPoint x: 891, endPoint y: 53, distance: 497.8
drag, startPoint x: 695, startPoint y: 162, endPoint x: 705, endPoint y: 192, distance: 31.8
click at [705, 192] on p "Gli incentivi per l’acquisto di auto elettriche rappresentano una delle misure …" at bounding box center [652, 162] width 514 height 96
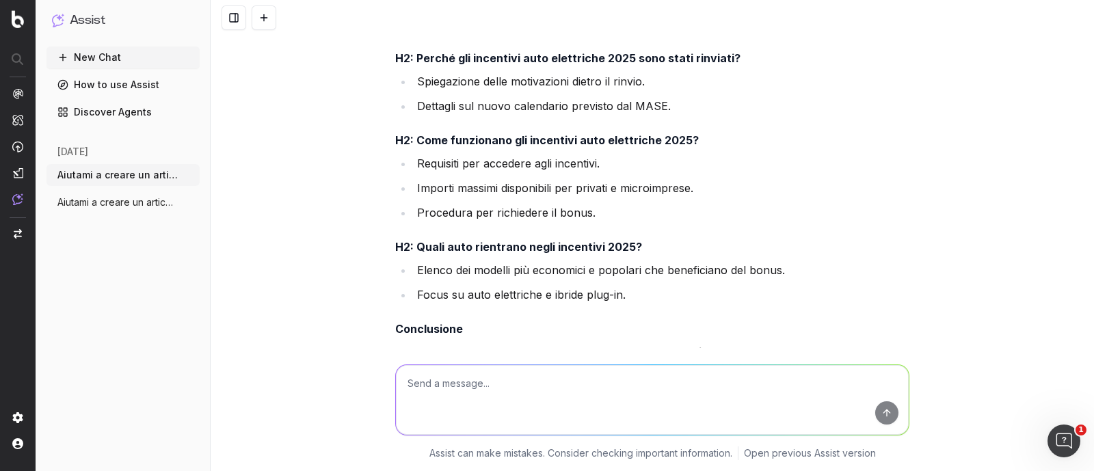
scroll to position [2648, 0]
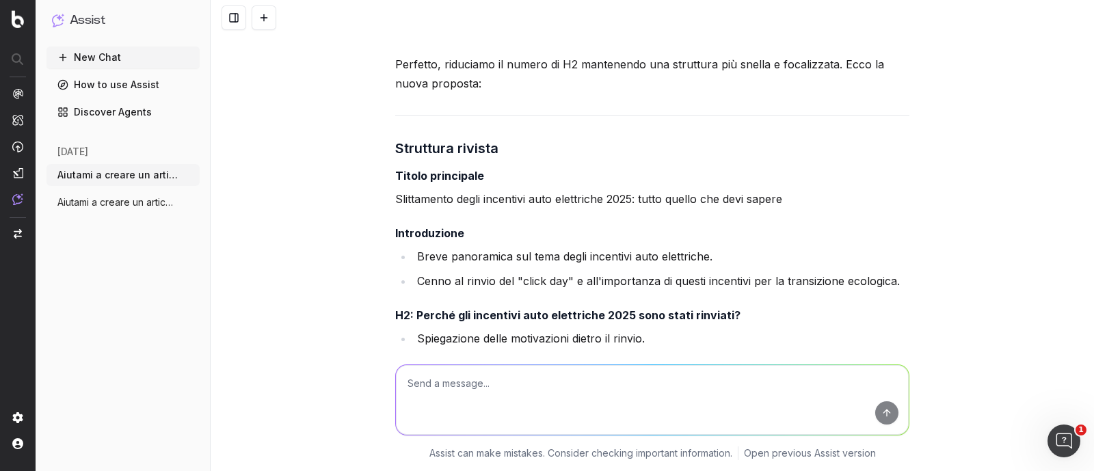
click at [520, 155] on h3 "Struttura rivista" at bounding box center [652, 148] width 514 height 22
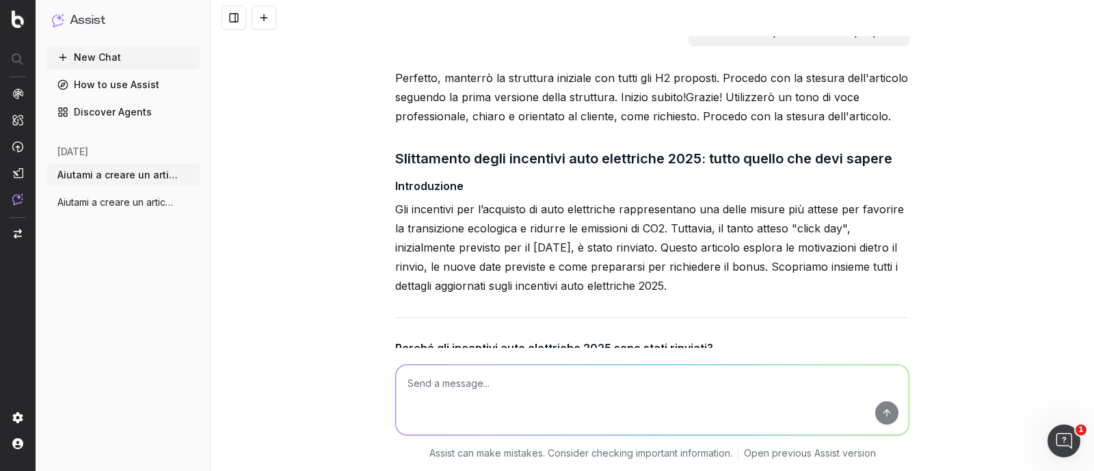
scroll to position [3503, 0]
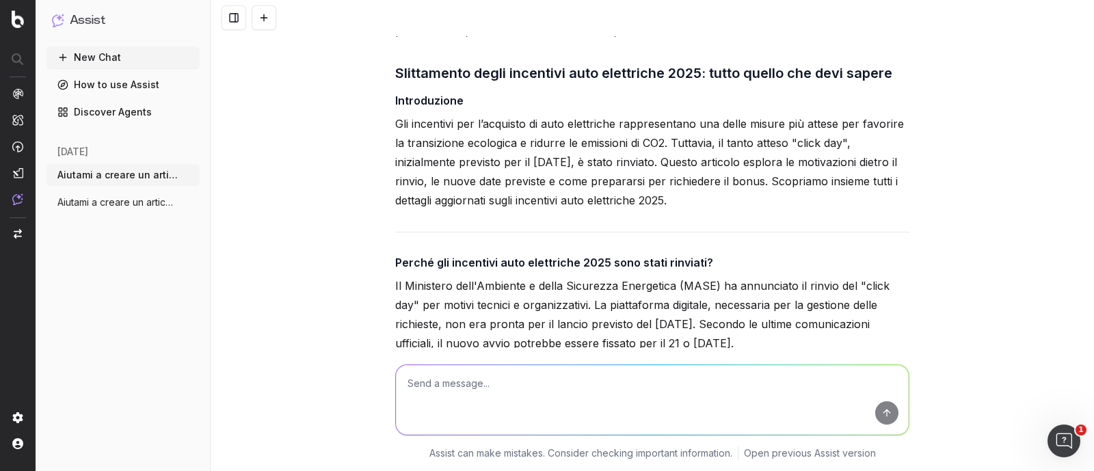
drag, startPoint x: 701, startPoint y: 159, endPoint x: 707, endPoint y: 193, distance: 34.6
click at [707, 193] on p "Gli incentivi per l’acquisto di auto elettriche rappresentano una delle misure …" at bounding box center [652, 162] width 514 height 96
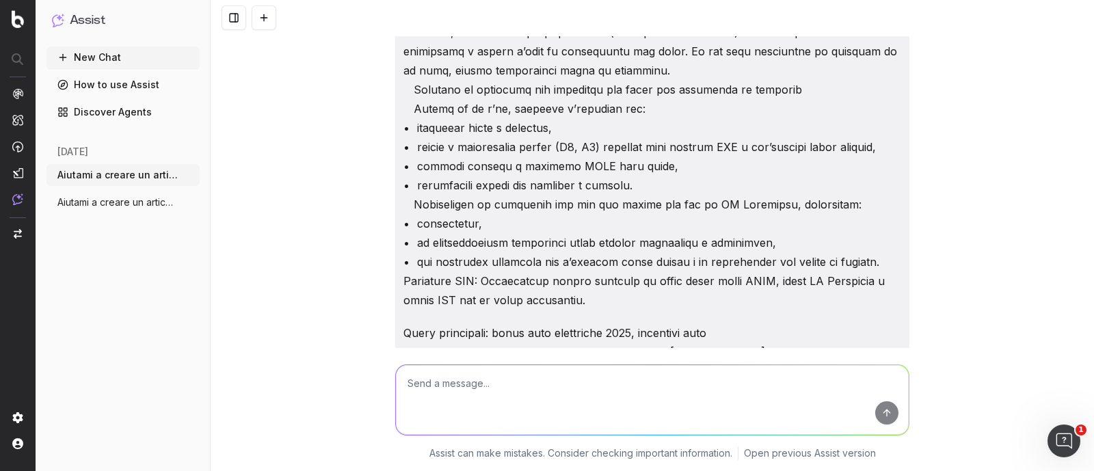
scroll to position [0, 0]
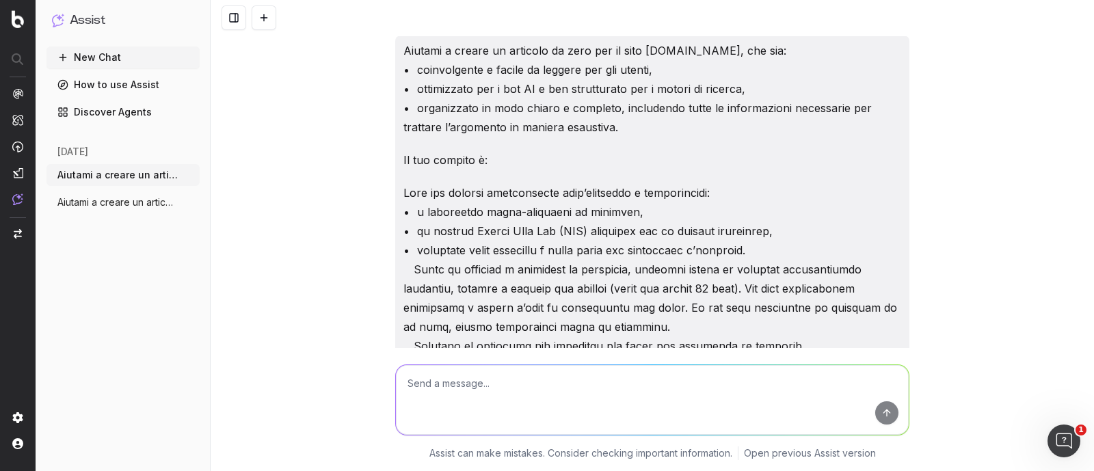
click at [634, 53] on p "Aiutami a creare un articolo da zero per il sito [DOMAIN_NAME], che sia: • coin…" at bounding box center [652, 89] width 498 height 96
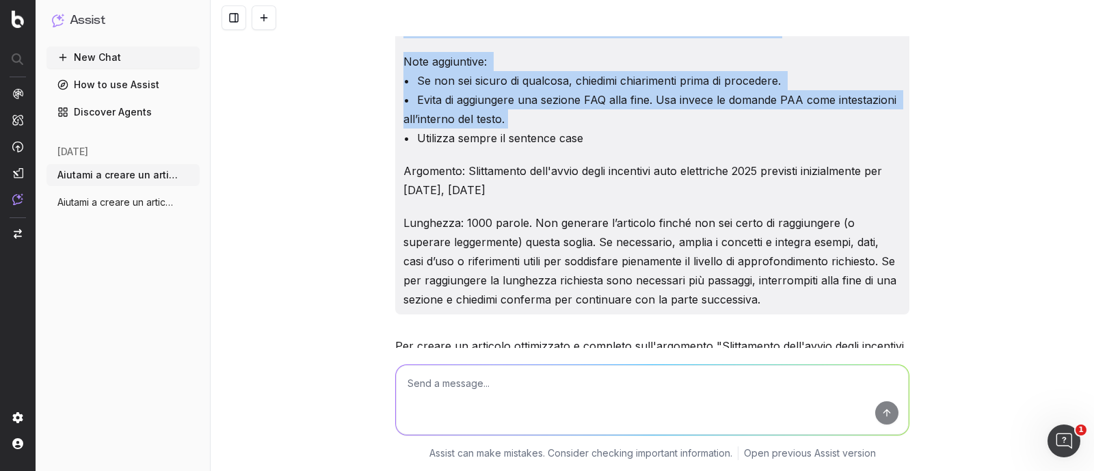
scroll to position [597, 0]
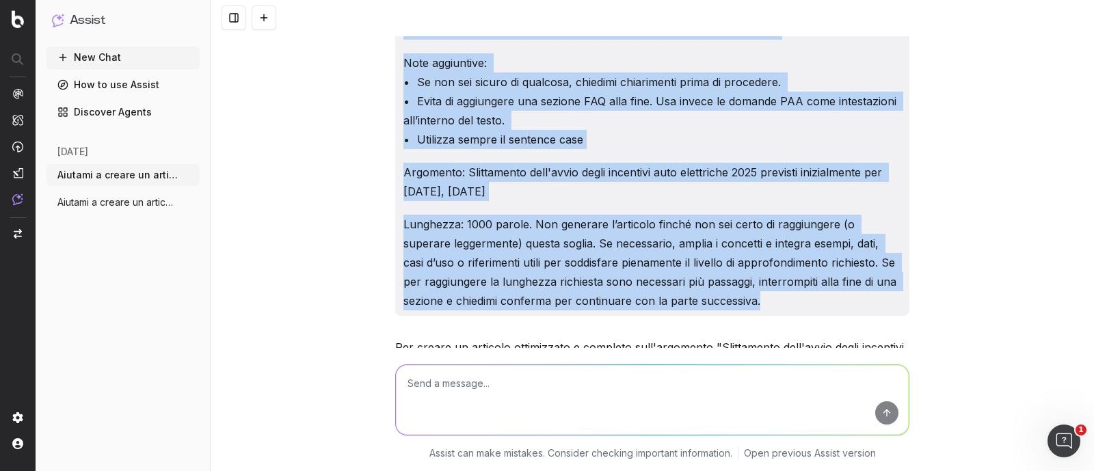
drag, startPoint x: 398, startPoint y: 46, endPoint x: 856, endPoint y: 301, distance: 523.8
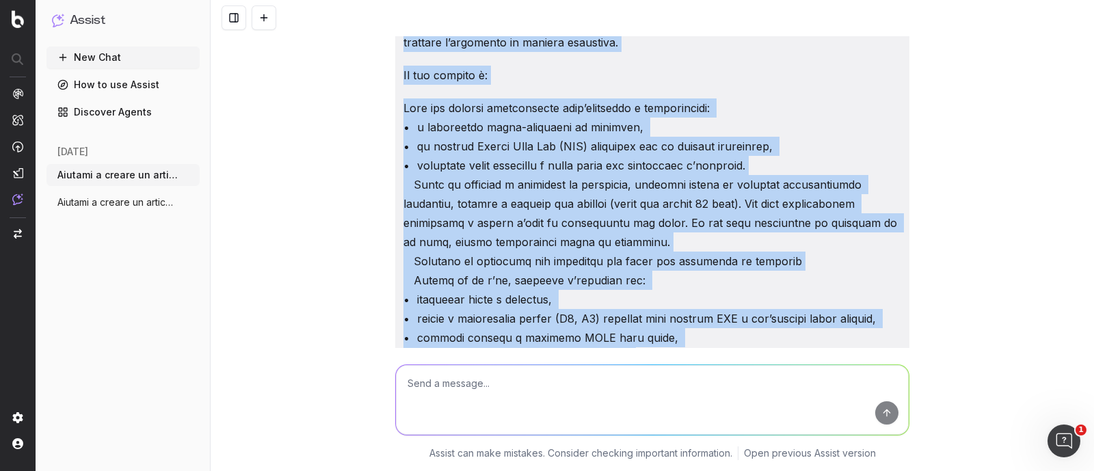
scroll to position [0, 0]
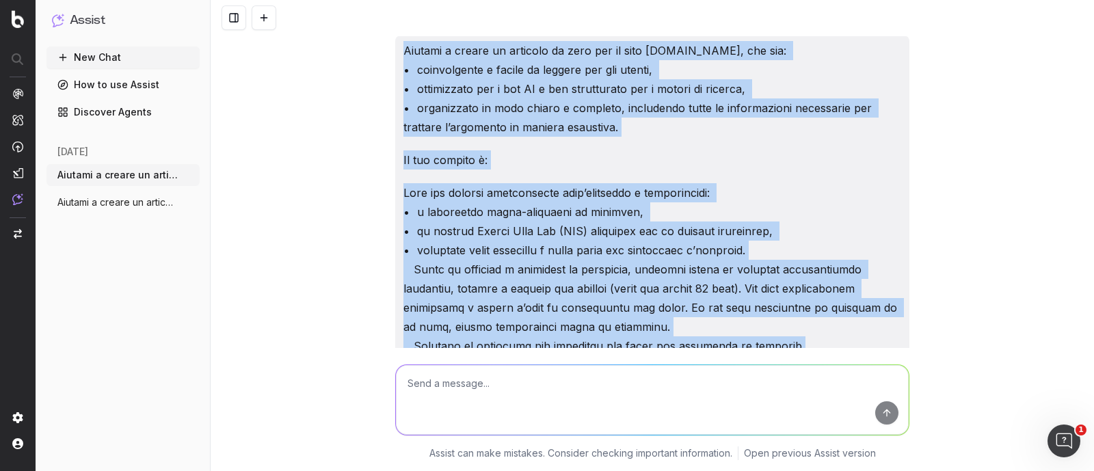
click at [701, 148] on div "Aiutami a creare un articolo da zero per il sito [DOMAIN_NAME], che sia: • coin…" at bounding box center [652, 475] width 514 height 878
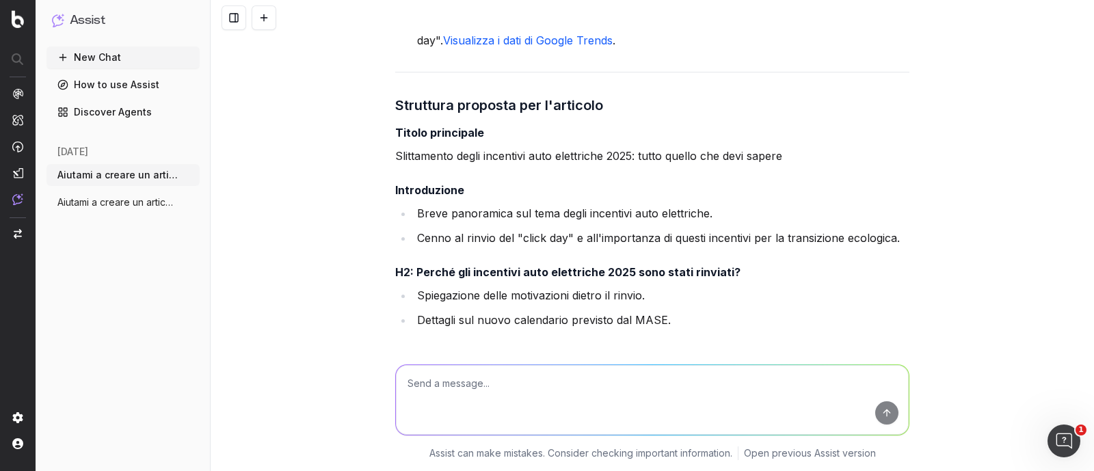
scroll to position [1623, 0]
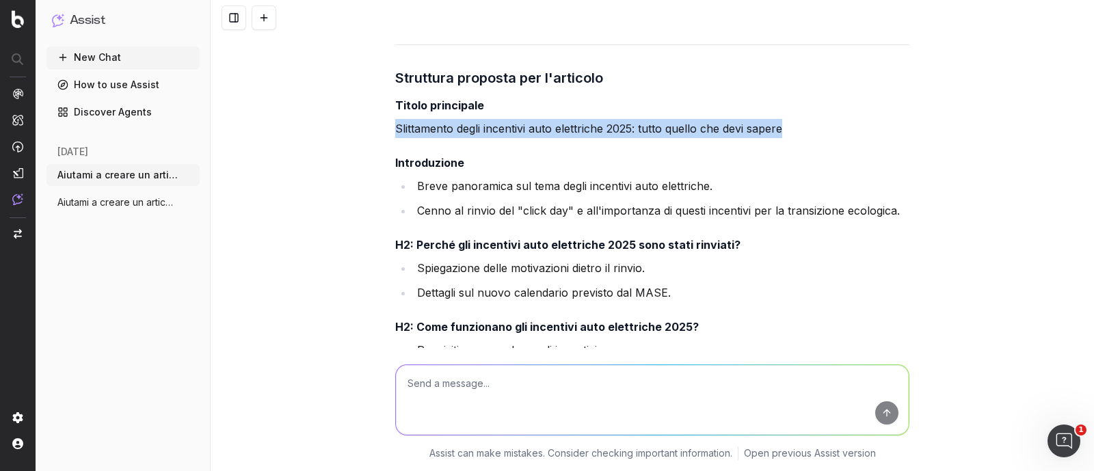
drag, startPoint x: 390, startPoint y: 122, endPoint x: 779, endPoint y: 122, distance: 389.6
click at [779, 122] on p "Slittamento degli incentivi auto elettriche 2025: tutto quello che devi sapere" at bounding box center [652, 128] width 514 height 19
click at [530, 126] on p "Slittamento degli incentivi auto elettriche 2025: tutto quello che devi sapere" at bounding box center [652, 128] width 514 height 19
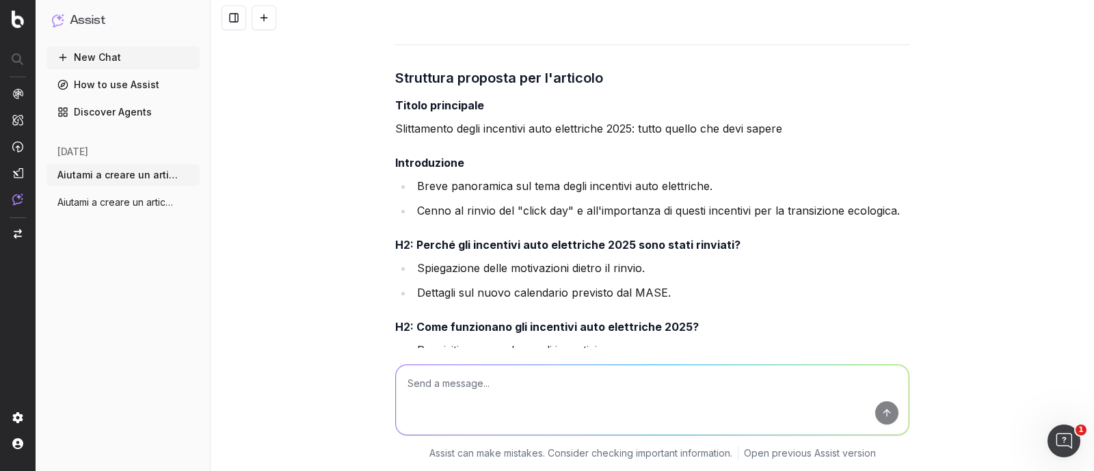
scroll to position [1709, 0]
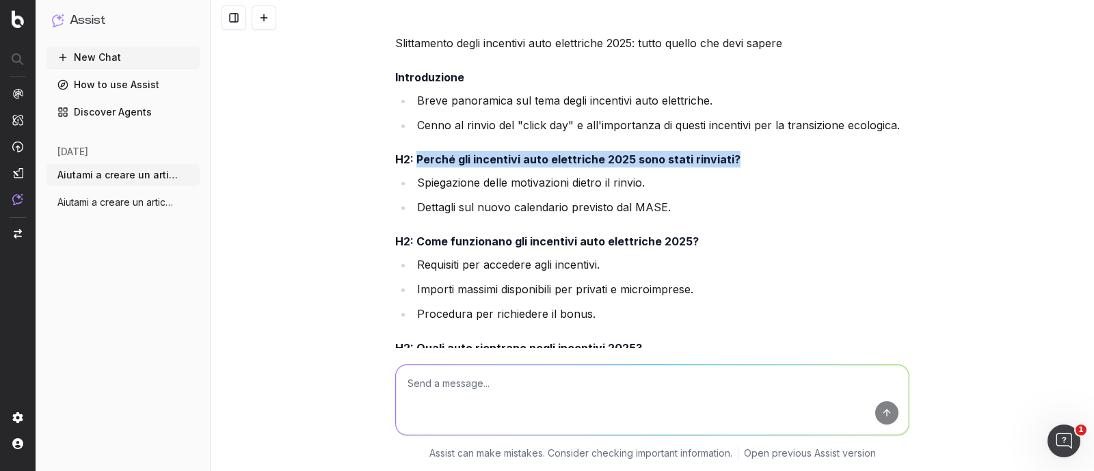
drag, startPoint x: 412, startPoint y: 157, endPoint x: 729, endPoint y: 152, distance: 317.1
click at [729, 152] on h4 "H2: Perché gli incentivi auto elettriche 2025 sono stati rinviati?" at bounding box center [652, 159] width 514 height 16
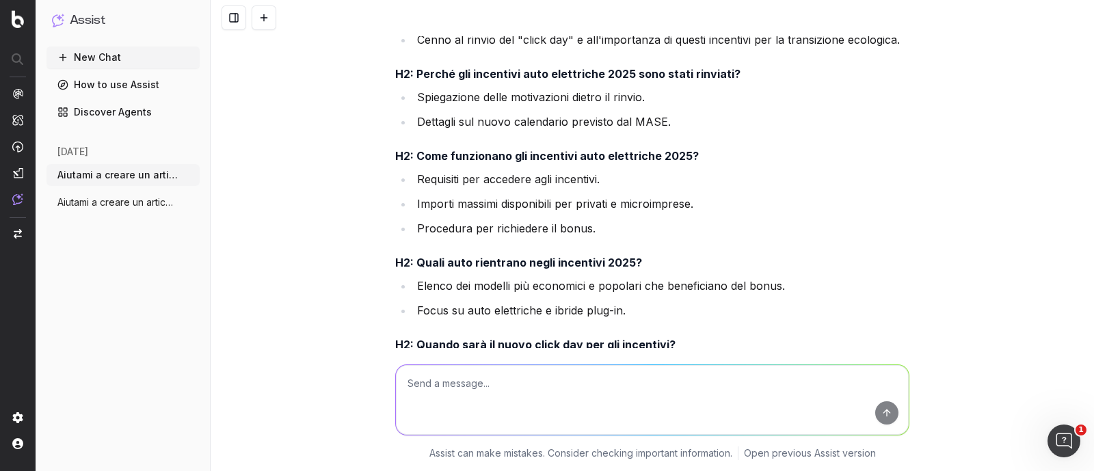
click at [586, 158] on strong "H2: Come funzionano gli incentivi auto elettriche 2025?" at bounding box center [546, 156] width 303 height 14
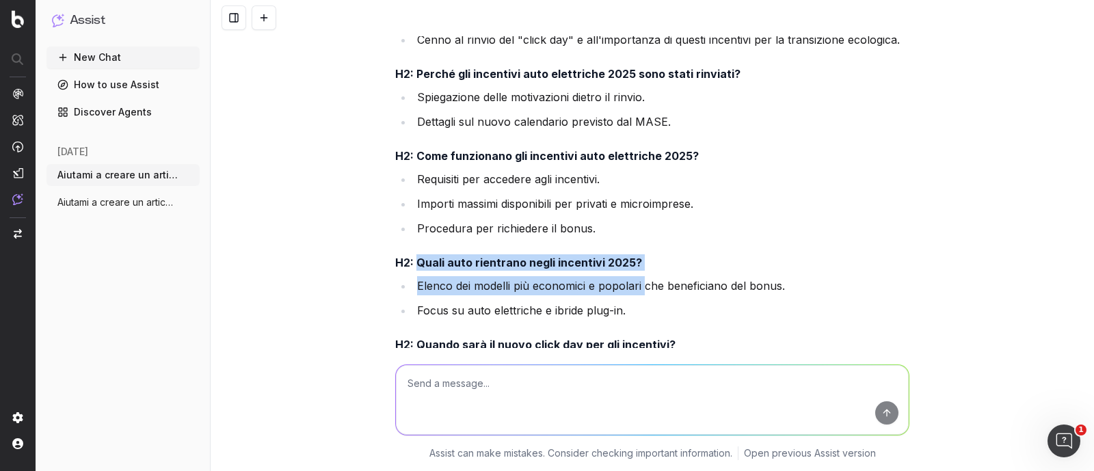
drag, startPoint x: 411, startPoint y: 264, endPoint x: 637, endPoint y: 275, distance: 225.8
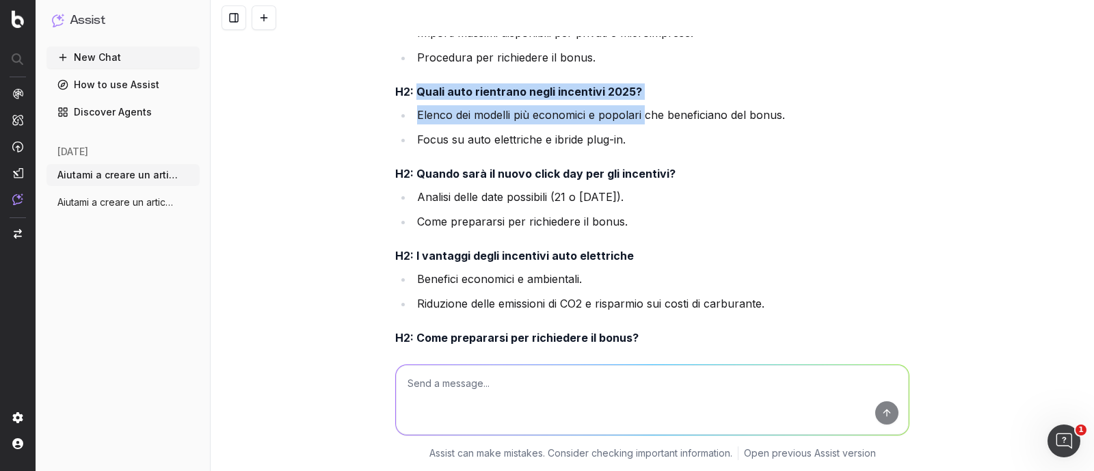
scroll to position [2050, 0]
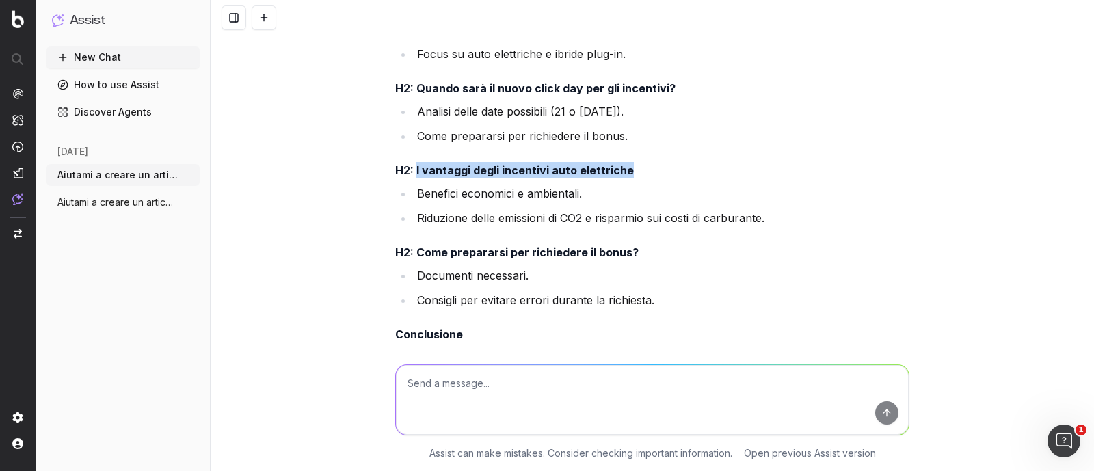
drag, startPoint x: 411, startPoint y: 166, endPoint x: 708, endPoint y: 168, distance: 296.6
click at [708, 168] on h4 "H2: I vantaggi degli incentivi auto elettriche" at bounding box center [652, 170] width 514 height 16
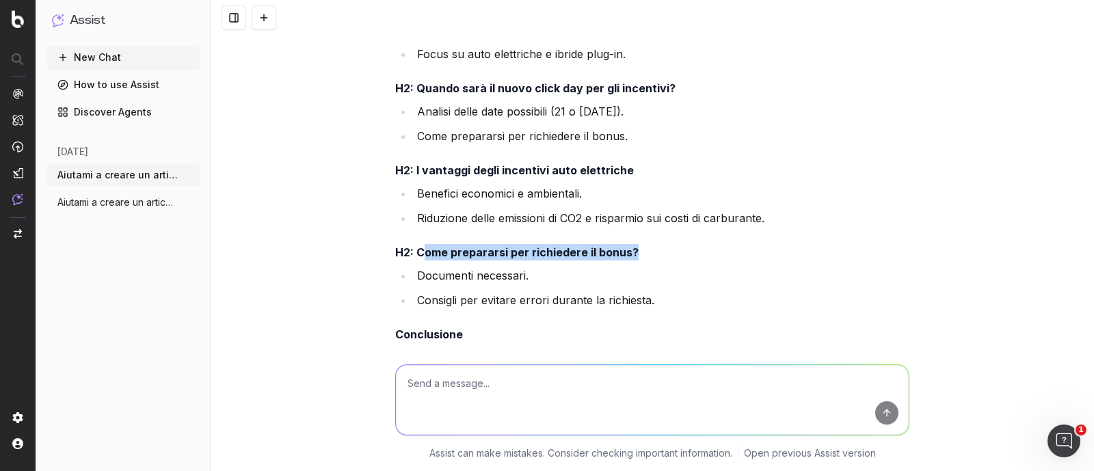
drag, startPoint x: 413, startPoint y: 247, endPoint x: 662, endPoint y: 238, distance: 248.3
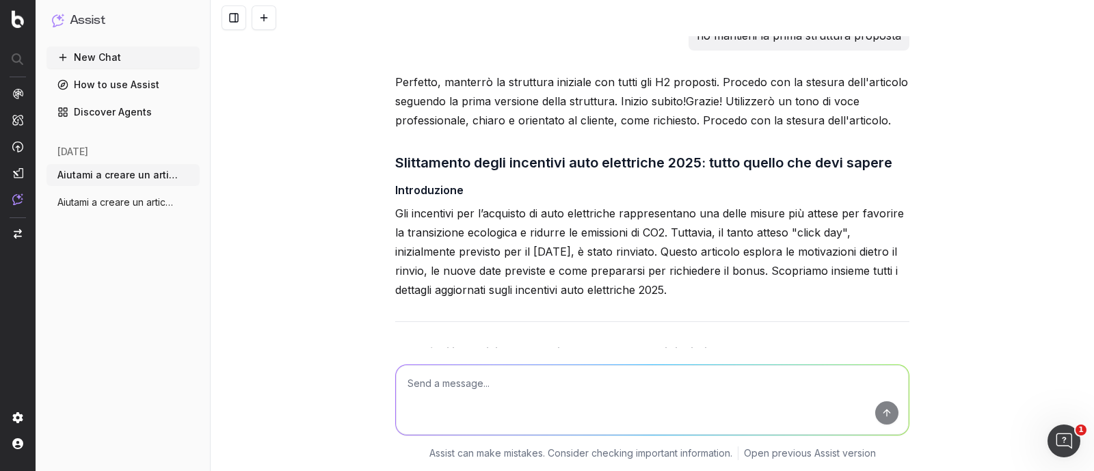
scroll to position [3503, 0]
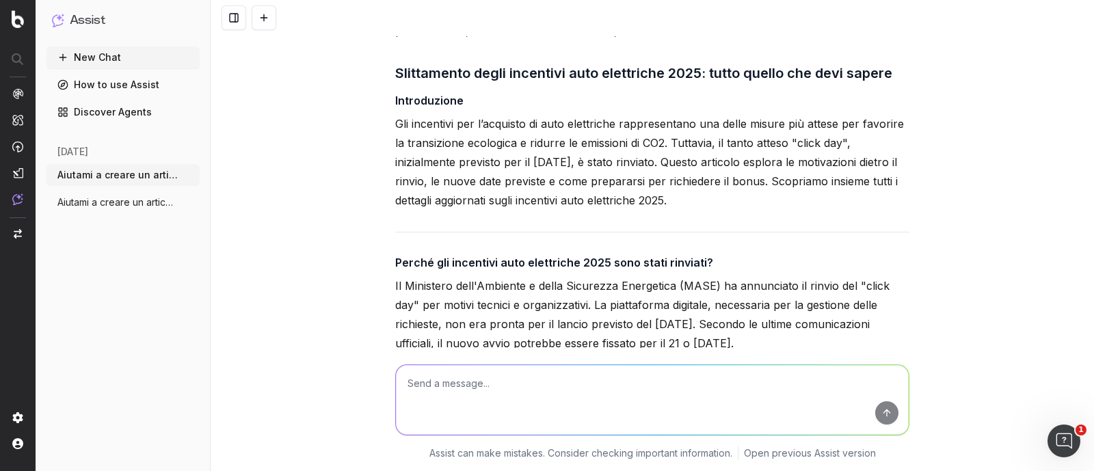
drag, startPoint x: 802, startPoint y: 179, endPoint x: 802, endPoint y: 196, distance: 17.1
click at [802, 196] on p "Gli incentivi per l’acquisto di auto elettriche rappresentano una delle misure …" at bounding box center [652, 162] width 514 height 96
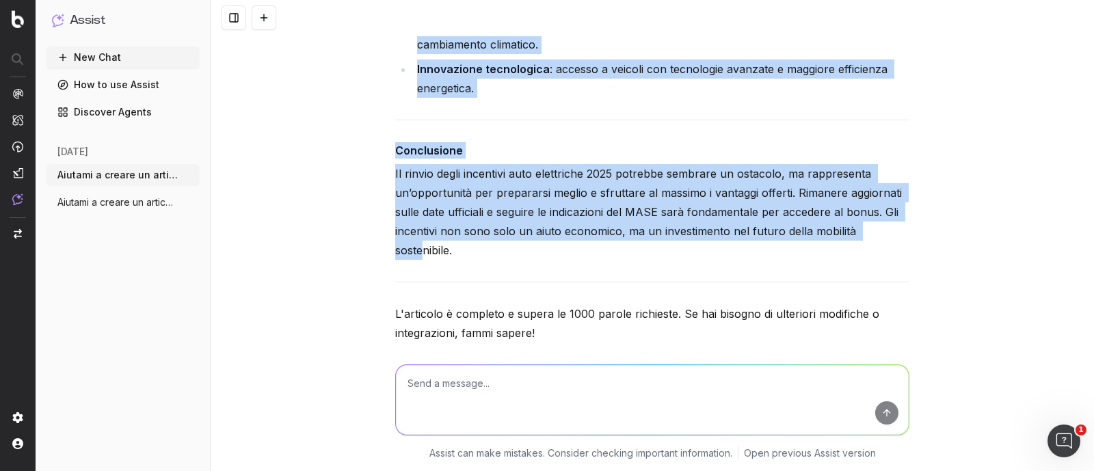
scroll to position [5040, 0]
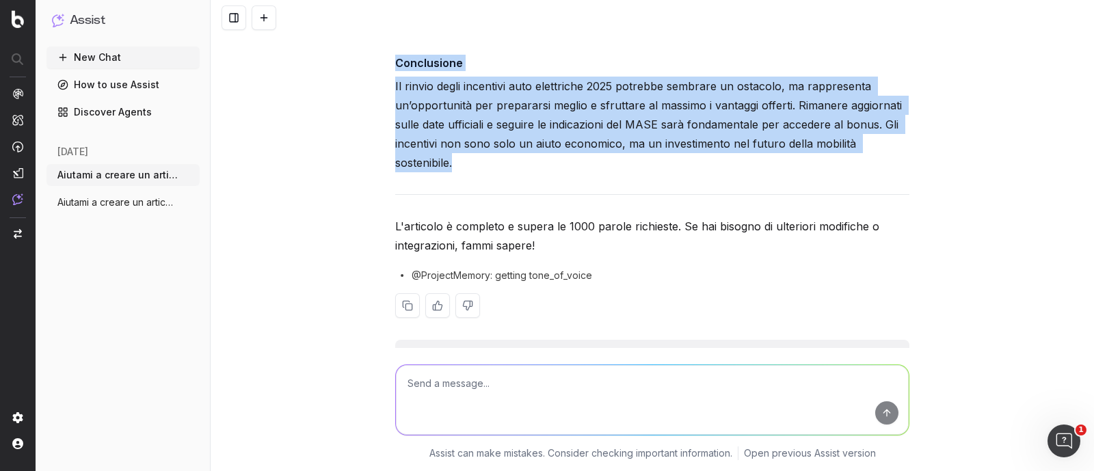
drag, startPoint x: 390, startPoint y: 66, endPoint x: 454, endPoint y: 169, distance: 121.0
copy div "Loremipsumd sitam consectet adip elitseddoe 1990: tempo incidi utl etdo magnaa …"
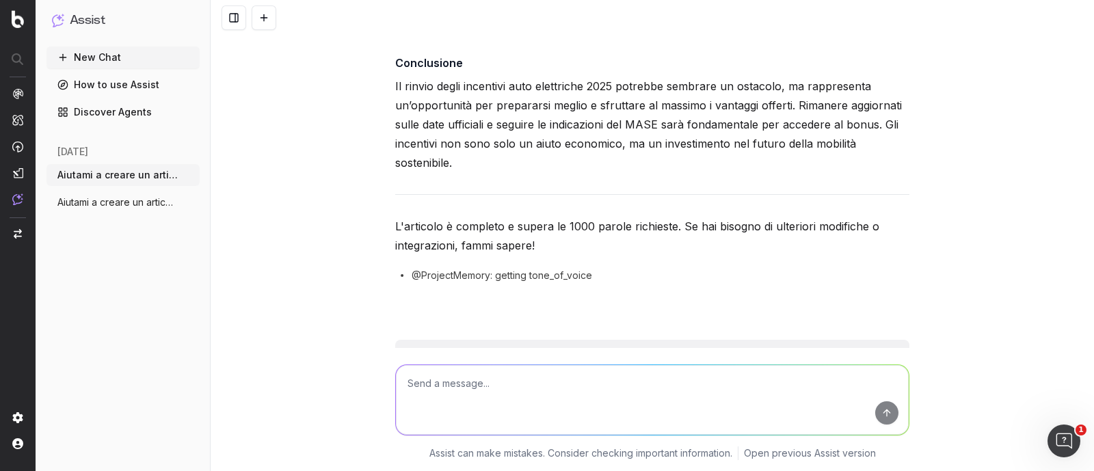
click at [530, 393] on textarea at bounding box center [652, 400] width 513 height 70
type textarea "non mi piace l'espressione "slittamento" nell'H1, in base alle ricerche più fre…"
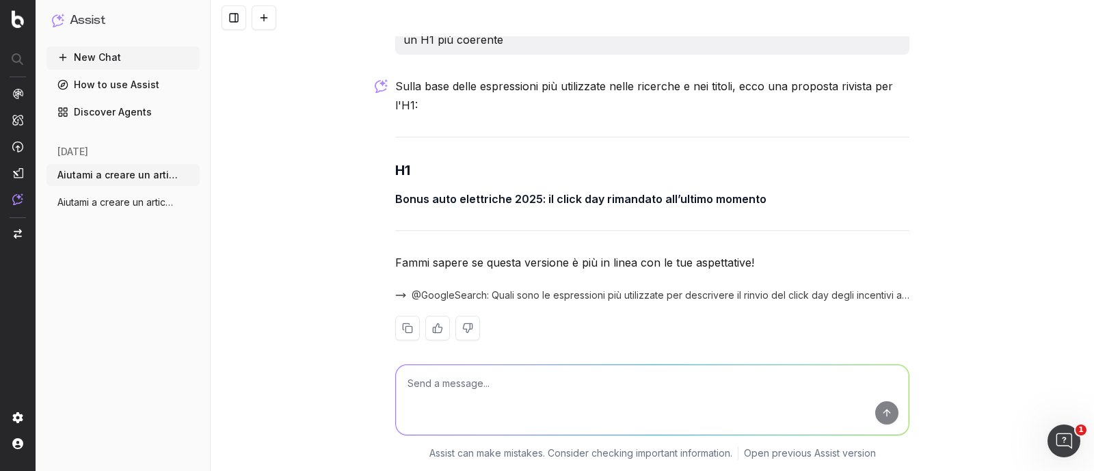
scroll to position [6646, 0]
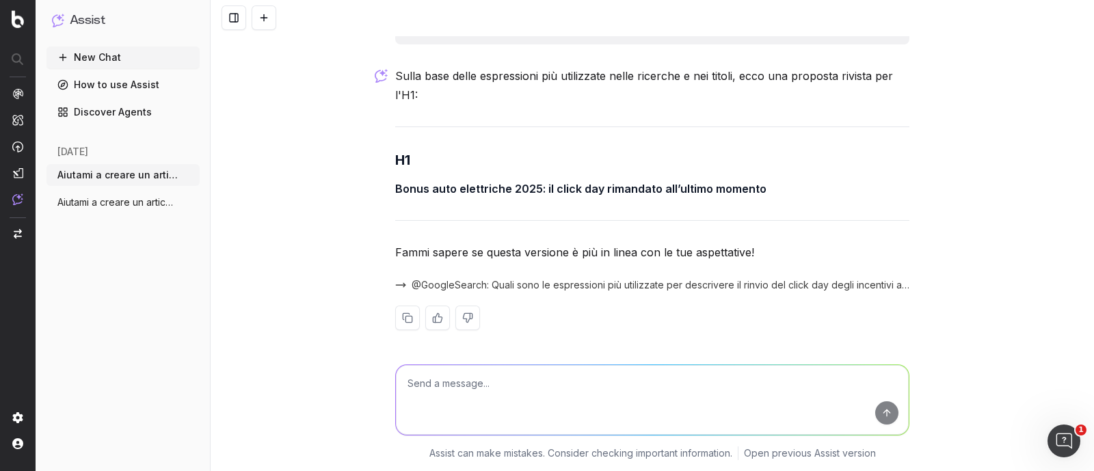
click at [395, 182] on strong "Bonus auto elettriche 2025: il click day rimandato all’ultimo momento" at bounding box center [580, 189] width 371 height 14
drag, startPoint x: 390, startPoint y: 182, endPoint x: 530, endPoint y: 175, distance: 140.3
click at [530, 179] on p "Bonus auto elettriche 2025: il click day rimandato all’ultimo momento" at bounding box center [652, 188] width 514 height 19
copy strong "Bonus auto elettriche 2025"
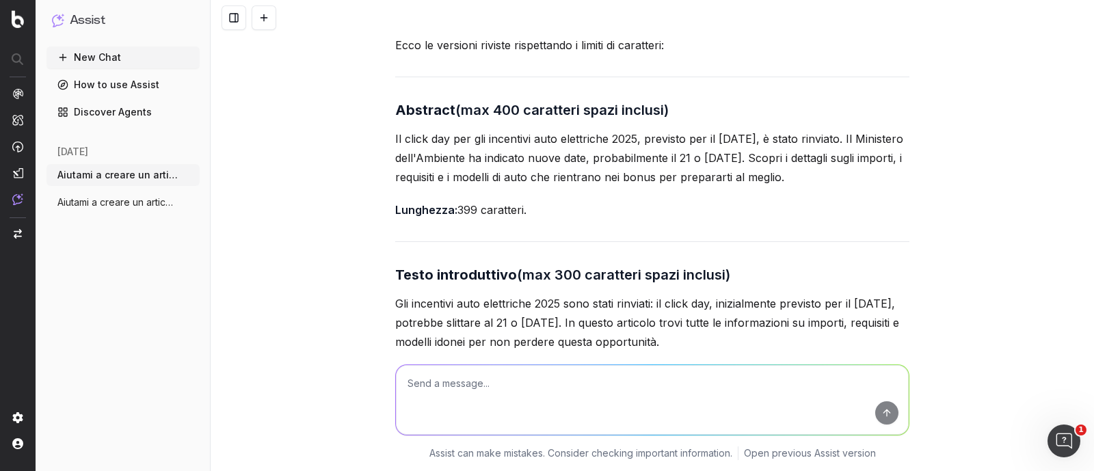
scroll to position [6219, 0]
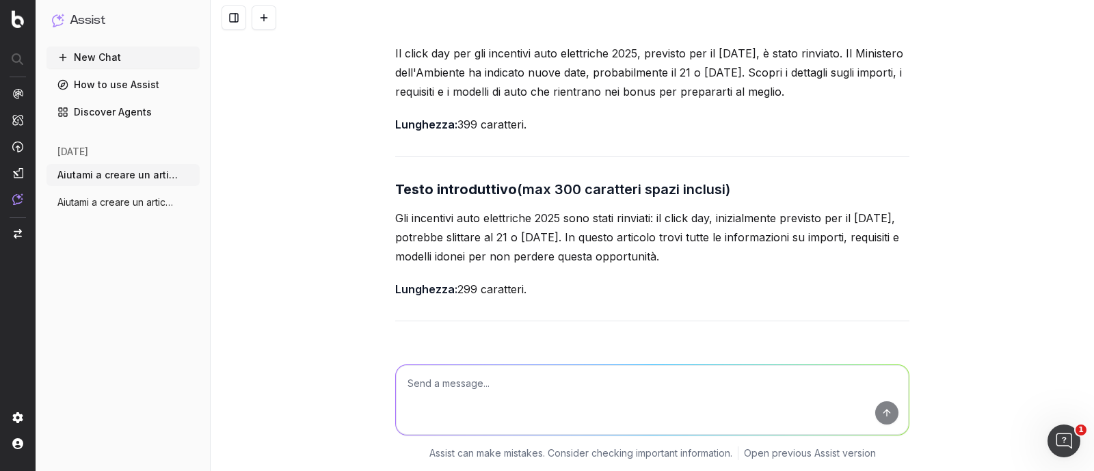
drag, startPoint x: 809, startPoint y: 66, endPoint x: 854, endPoint y: 80, distance: 47.1
click at [854, 80] on p "Il click day per gli incentivi auto elettriche 2025, previsto per il [DATE], è …" at bounding box center [652, 72] width 514 height 57
click at [400, 52] on p "Il click day per gli incentivi auto elettriche 2025, previsto per il [DATE], è …" at bounding box center [652, 72] width 514 height 57
click at [395, 46] on p "Il click day per gli incentivi auto elettriche 2025, previsto per il [DATE], è …" at bounding box center [652, 72] width 514 height 57
click at [592, 88] on p "Il click day per gli incentivi auto elettriche 2025, previsto per il [DATE], è …" at bounding box center [652, 72] width 514 height 57
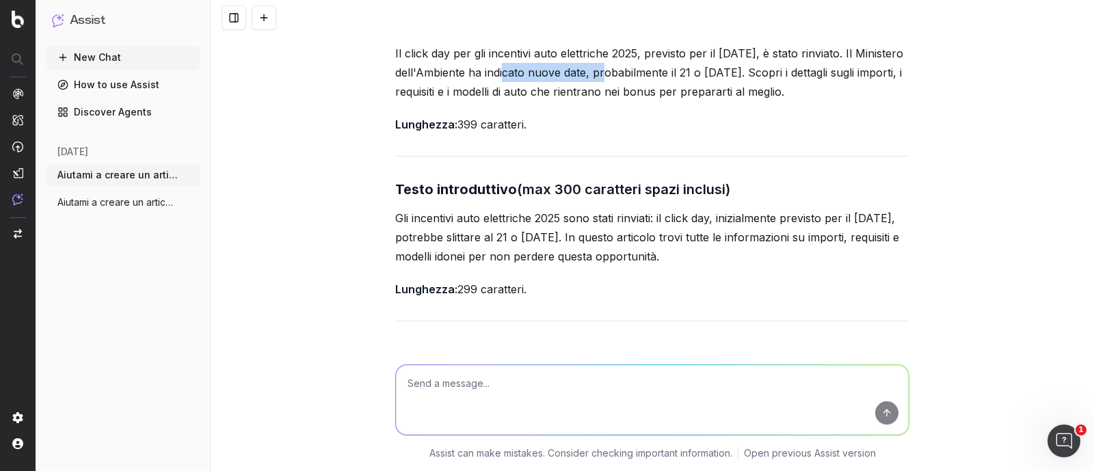
drag, startPoint x: 527, startPoint y: 64, endPoint x: 629, endPoint y: 67, distance: 101.9
click at [629, 67] on p "Il click day per gli incentivi auto elettriche 2025, previsto per il [DATE], è …" at bounding box center [652, 72] width 514 height 57
drag, startPoint x: 616, startPoint y: 230, endPoint x: 707, endPoint y: 232, distance: 91.6
click at [707, 232] on p "Gli incentivi auto elettriche 2025 sono stati rinviati: il click day, inizialme…" at bounding box center [652, 236] width 514 height 57
drag, startPoint x: 530, startPoint y: 232, endPoint x: 608, endPoint y: 234, distance: 77.3
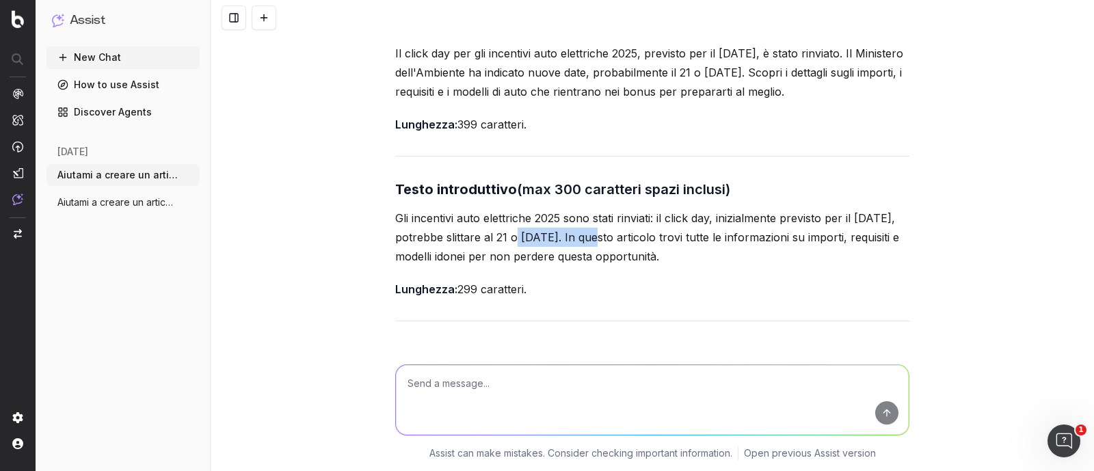
click at [608, 234] on p "Gli incentivi auto elettriche 2025 sono stati rinviati: il click day, inizialme…" at bounding box center [652, 236] width 514 height 57
drag, startPoint x: 388, startPoint y: 49, endPoint x: 869, endPoint y: 93, distance: 483.1
click at [869, 93] on p "Il click day per gli incentivi auto elettriche 2025, previsto per il [DATE], è …" at bounding box center [652, 72] width 514 height 57
copy p "Il click day per gli incentivi auto elettriche 2025, previsto per il [DATE], è …"
drag, startPoint x: 721, startPoint y: 257, endPoint x: 360, endPoint y: 213, distance: 363.5
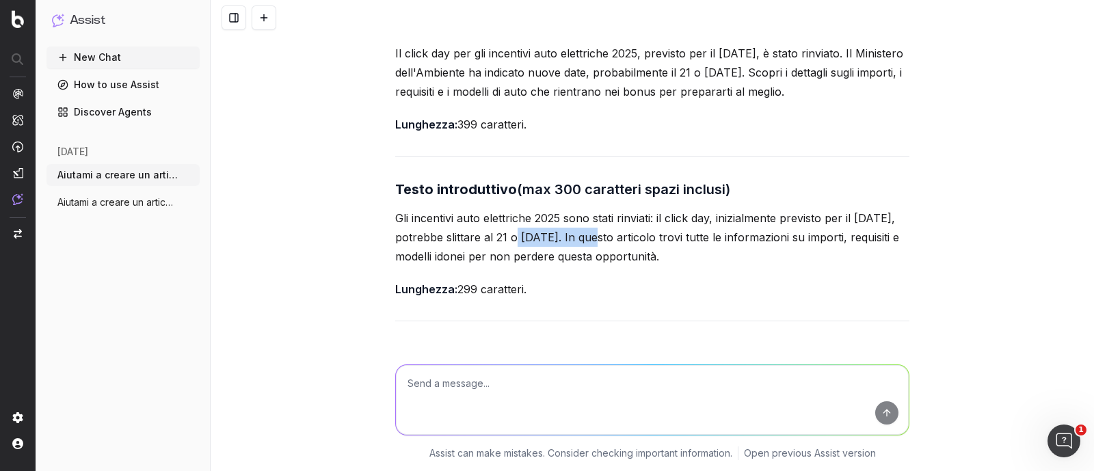
click at [360, 213] on div "Aiutami a creare un articolo da zero per il sito [DOMAIN_NAME], che sia: • coin…" at bounding box center [651, 235] width 883 height 471
copy p "Gli incentivi auto elettriche 2025 sono stati rinviati: il click day, inizialme…"
click at [479, 384] on textarea at bounding box center [652, 400] width 513 height 70
type textarea "vorrei anche una meta description di massimo 170 caratteri, spazi inclusi"
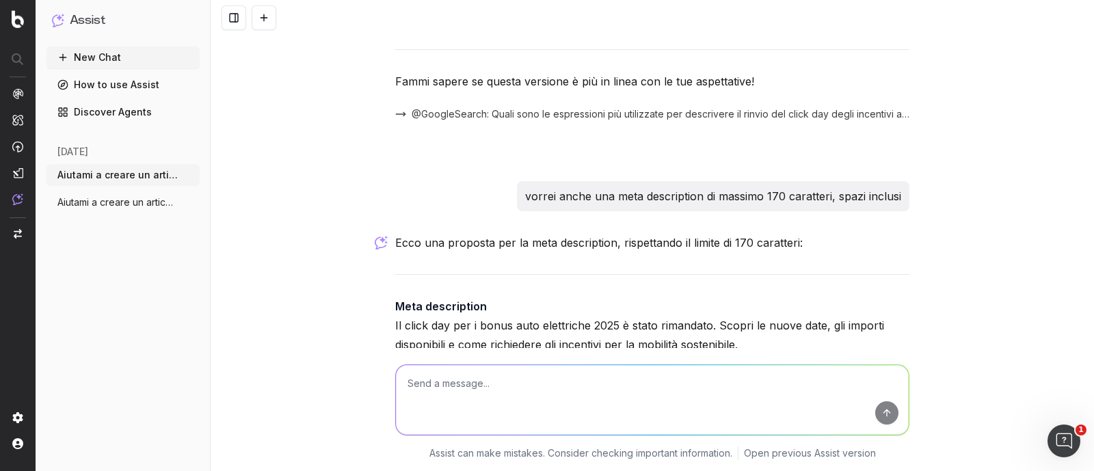
scroll to position [6975, 0]
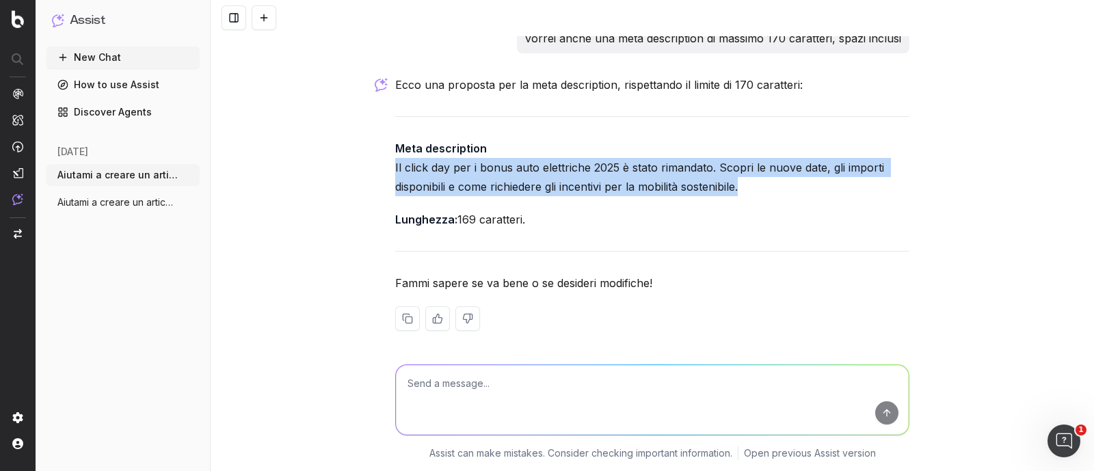
drag, startPoint x: 735, startPoint y: 180, endPoint x: 362, endPoint y: 165, distance: 372.8
click at [362, 165] on div "Aiutami a creare un articolo da zero per il sito [DOMAIN_NAME], che sia: • coin…" at bounding box center [651, 235] width 883 height 471
copy p "Il click day per i bonus auto elettriche 2025 è stato rimandato. Scopri le nuov…"
